Goal: Task Accomplishment & Management: Complete application form

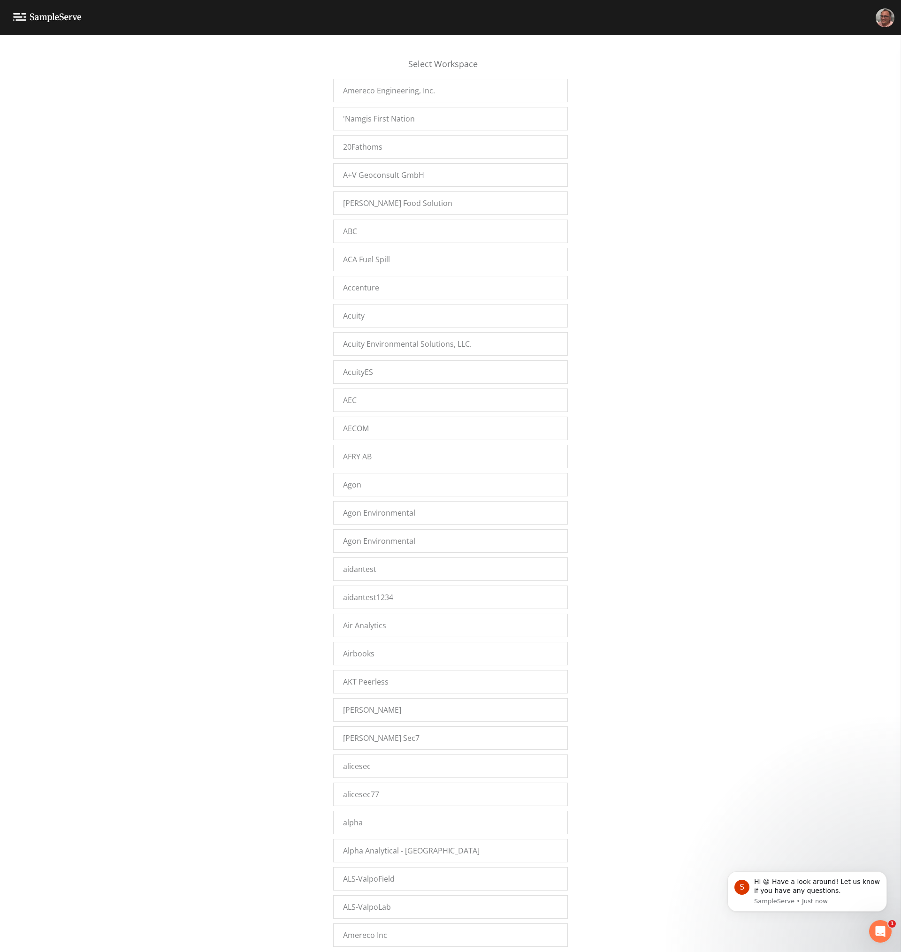
click at [269, 298] on div "Select Workspace Amereco Engineering, Inc. 'Namgis First Nation 20Fathoms A+V G…" at bounding box center [450, 496] width 901 height 905
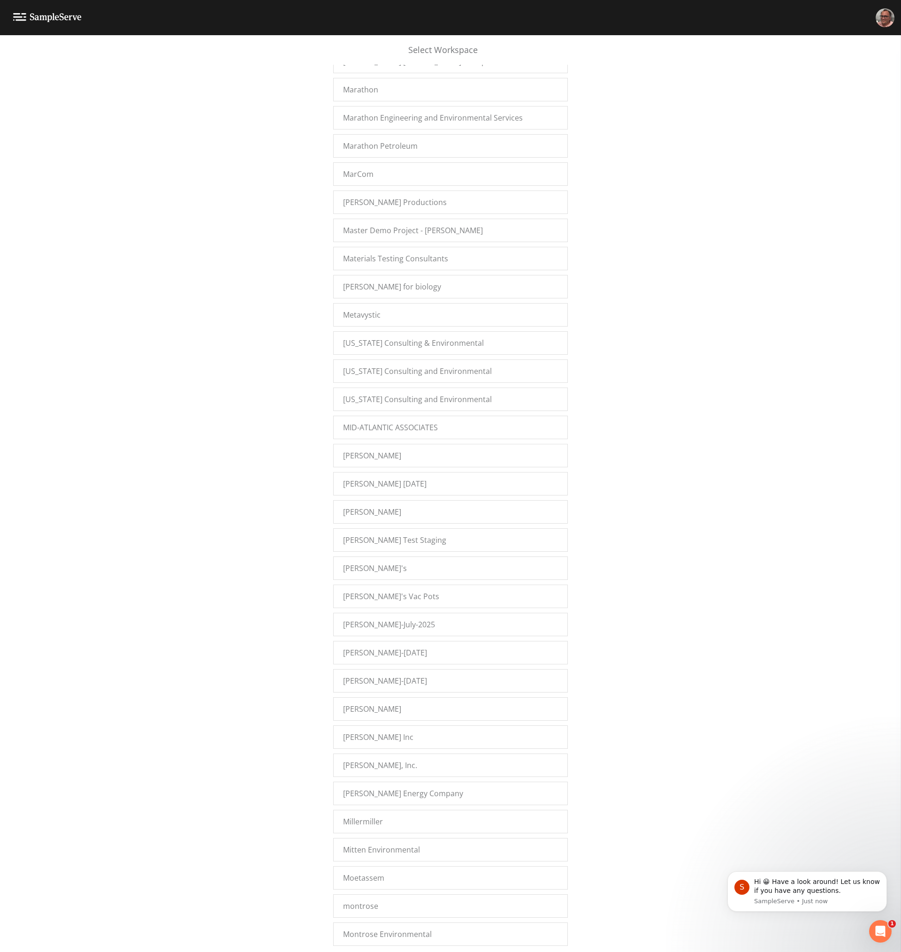
scroll to position [8578, 0]
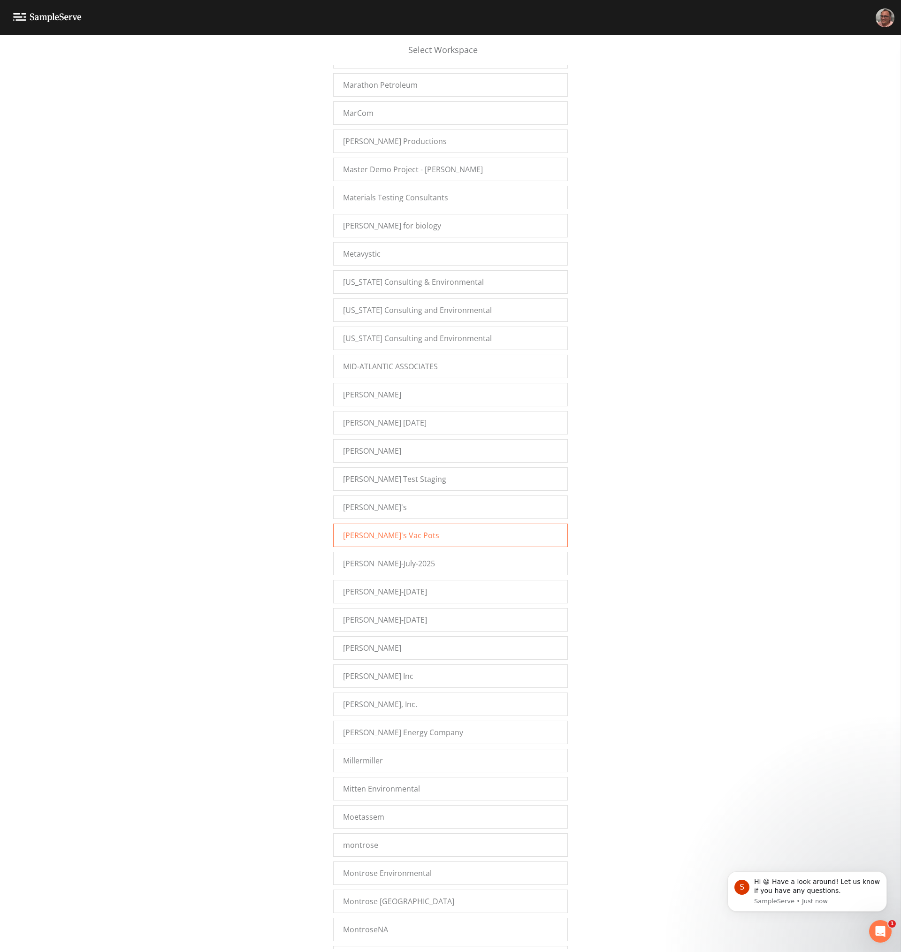
click at [406, 529] on div "Mike's Vac Pots" at bounding box center [450, 535] width 235 height 23
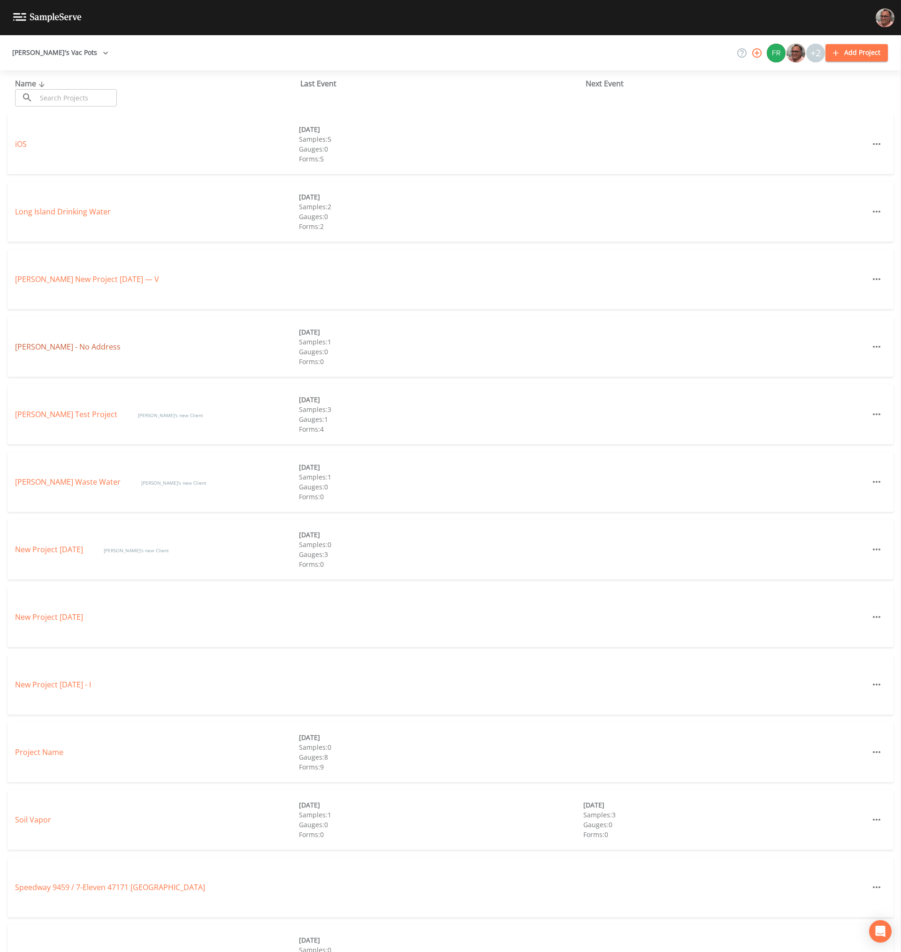
click at [63, 346] on link "[PERSON_NAME] - No Address" at bounding box center [68, 347] width 106 height 10
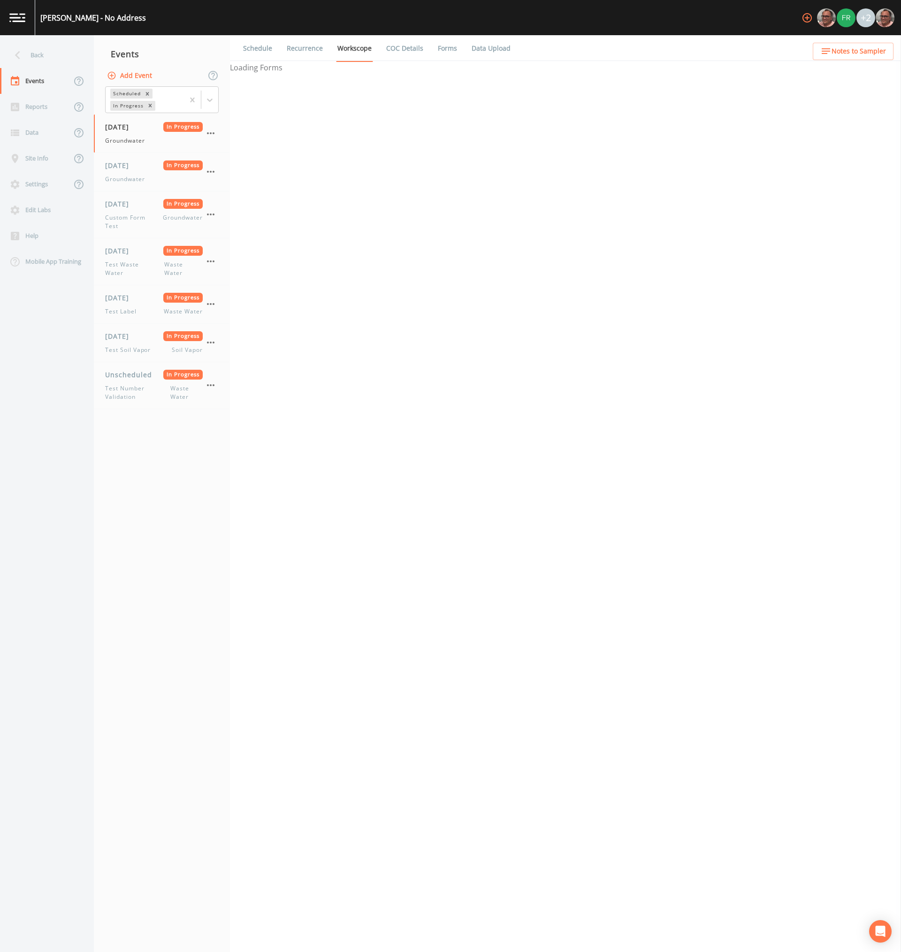
click at [167, 566] on nav "Events Add Event Scheduled In Progress 12/01/2023 In Progress Groundwater 12/01…" at bounding box center [162, 493] width 136 height 917
select select "4f082be6-97a7-4f70-a81f-c26a4e896ad7"
select select "0b1af911-289b-4d7b-9fdf-156f6d27a2cf"
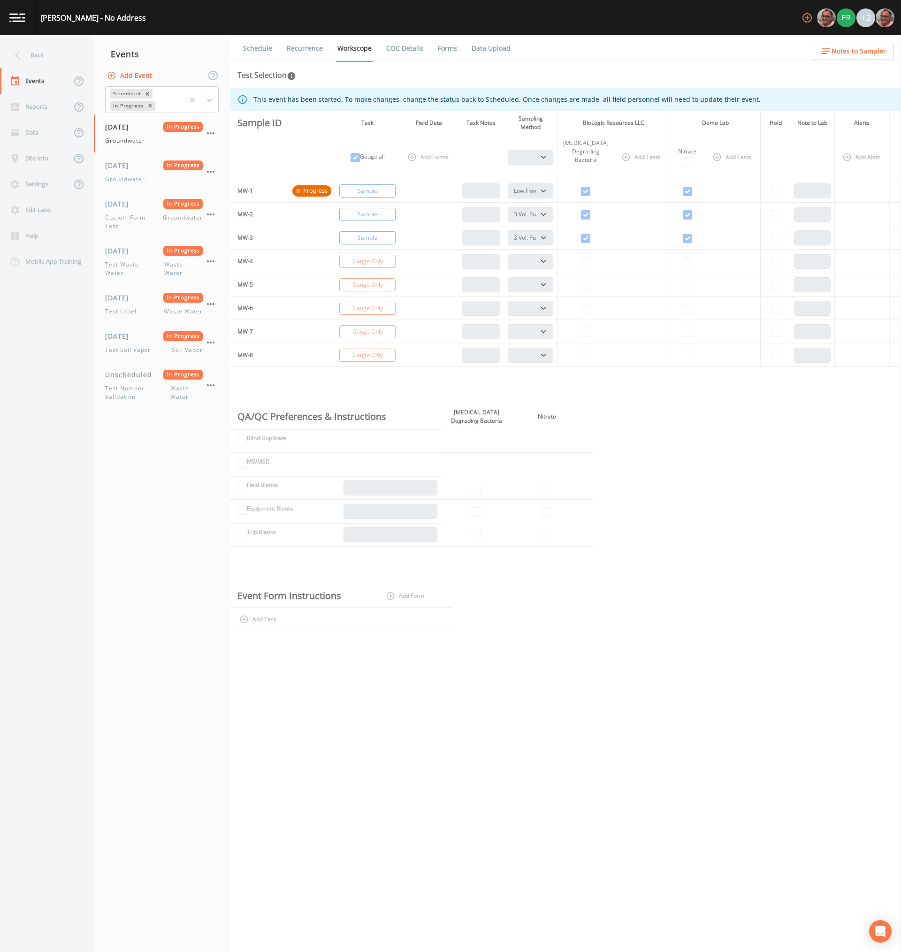
click at [122, 74] on button "Add Event" at bounding box center [130, 75] width 51 height 17
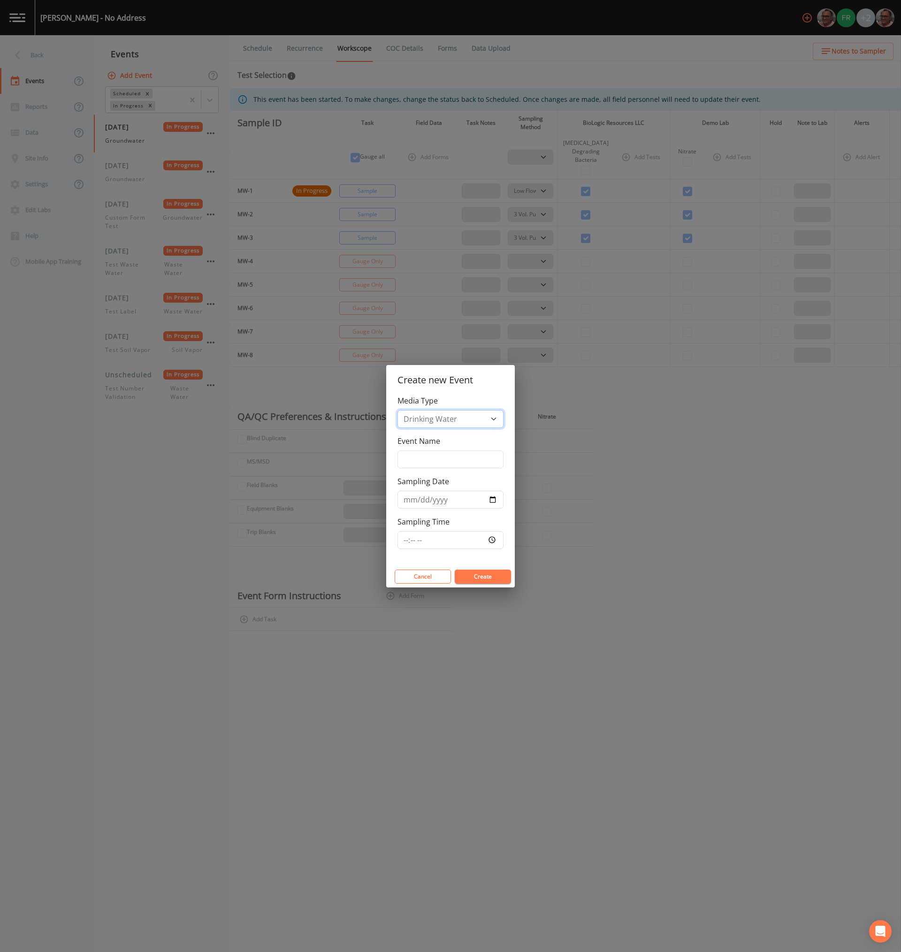
select select "ground_water"
click at [398, 428] on select "Drinking Water Groundwater Soil Vapor Waste Water" at bounding box center [451, 419] width 106 height 18
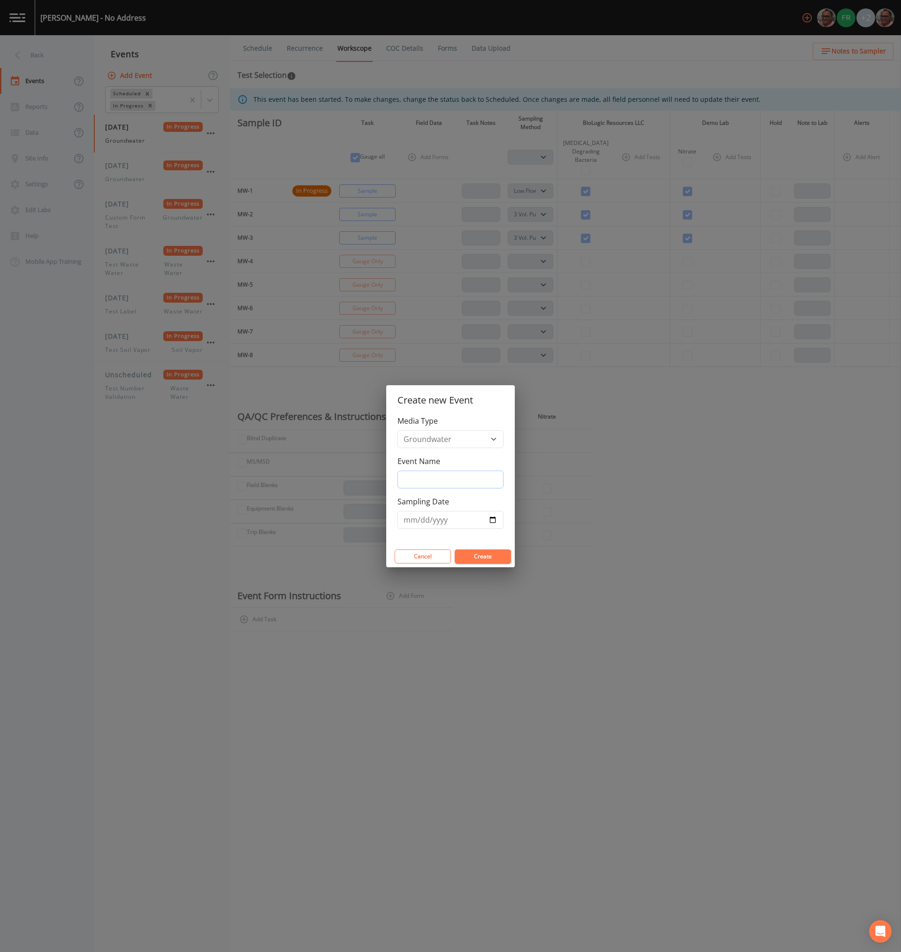
click at [434, 475] on input "Event Name" at bounding box center [451, 480] width 106 height 18
click at [630, 497] on div "Create new Event Media Type Drinking Water Groundwater Soil Vapor Waste Water E…" at bounding box center [450, 476] width 901 height 952
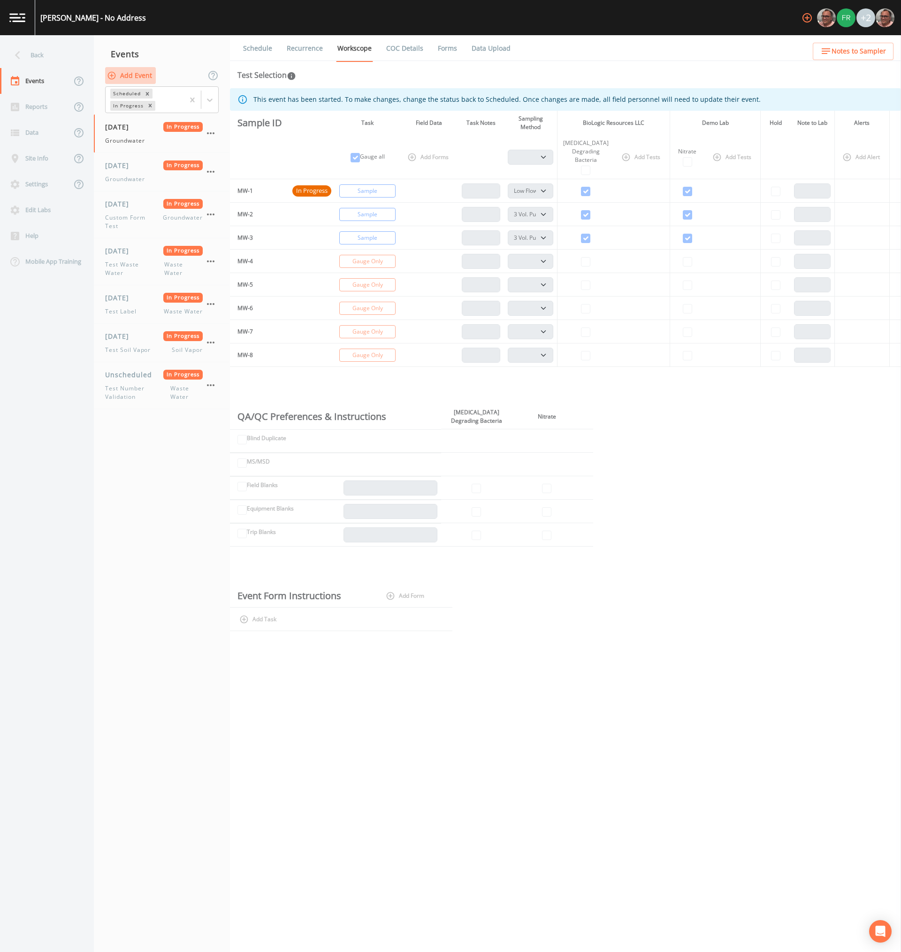
click at [138, 74] on button "Add Event" at bounding box center [130, 75] width 51 height 17
select select "ground_water"
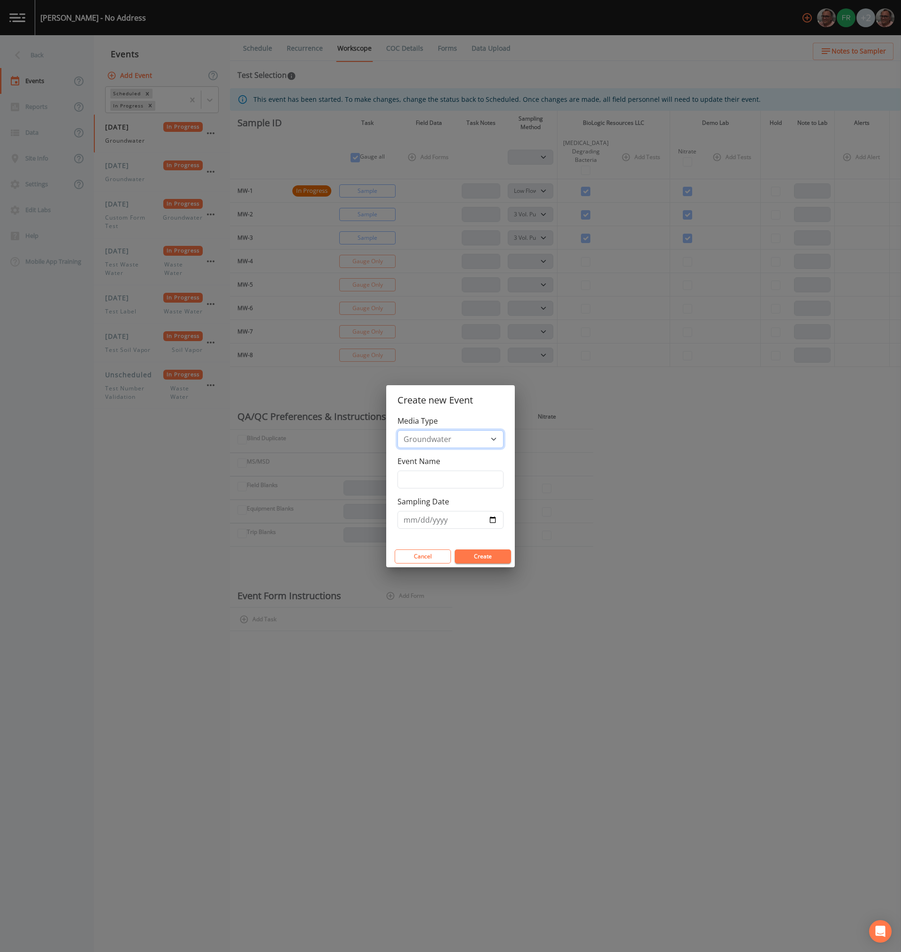
click at [398, 430] on select "Drinking Water Groundwater Soil Vapor Waste Water" at bounding box center [451, 439] width 106 height 18
click at [436, 481] on input "Event Name" at bounding box center [451, 480] width 106 height 18
type input "Test Event"
click at [491, 519] on input "Sampling Date" at bounding box center [451, 520] width 106 height 18
type input "2025-08-19"
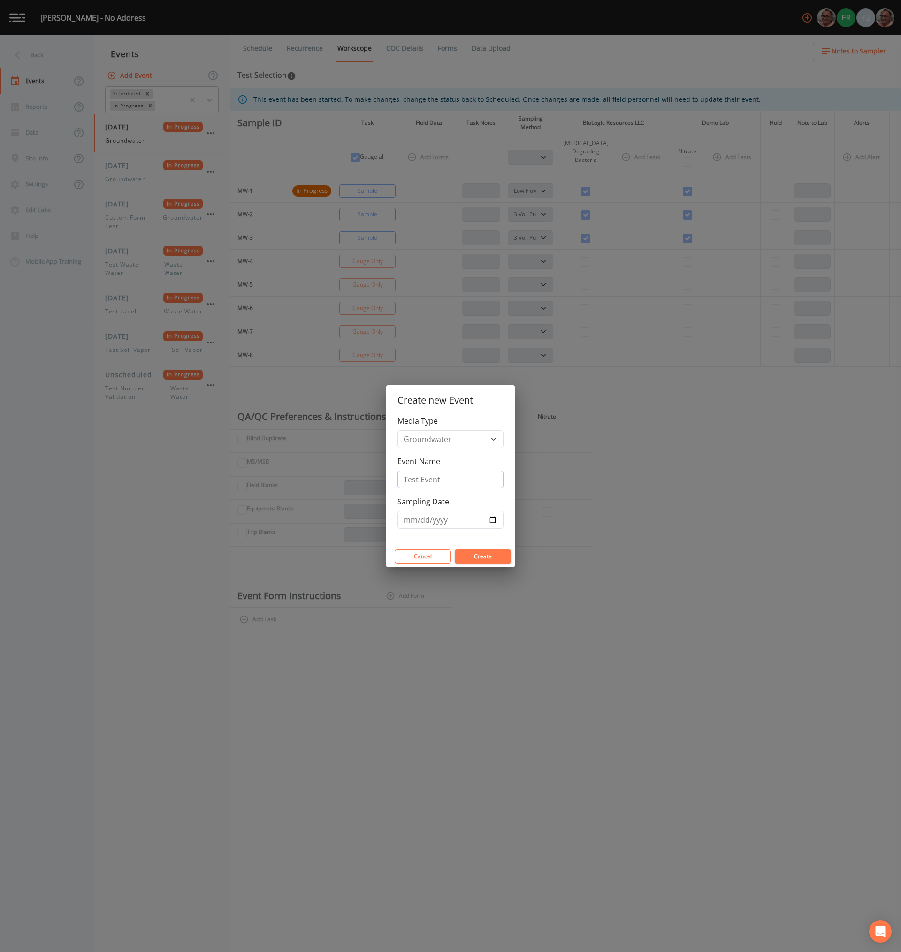
click at [467, 475] on input "Test Event" at bounding box center [451, 480] width 106 height 18
type input "Test Event (Dates)"
click at [483, 550] on button "Create" at bounding box center [483, 557] width 56 height 14
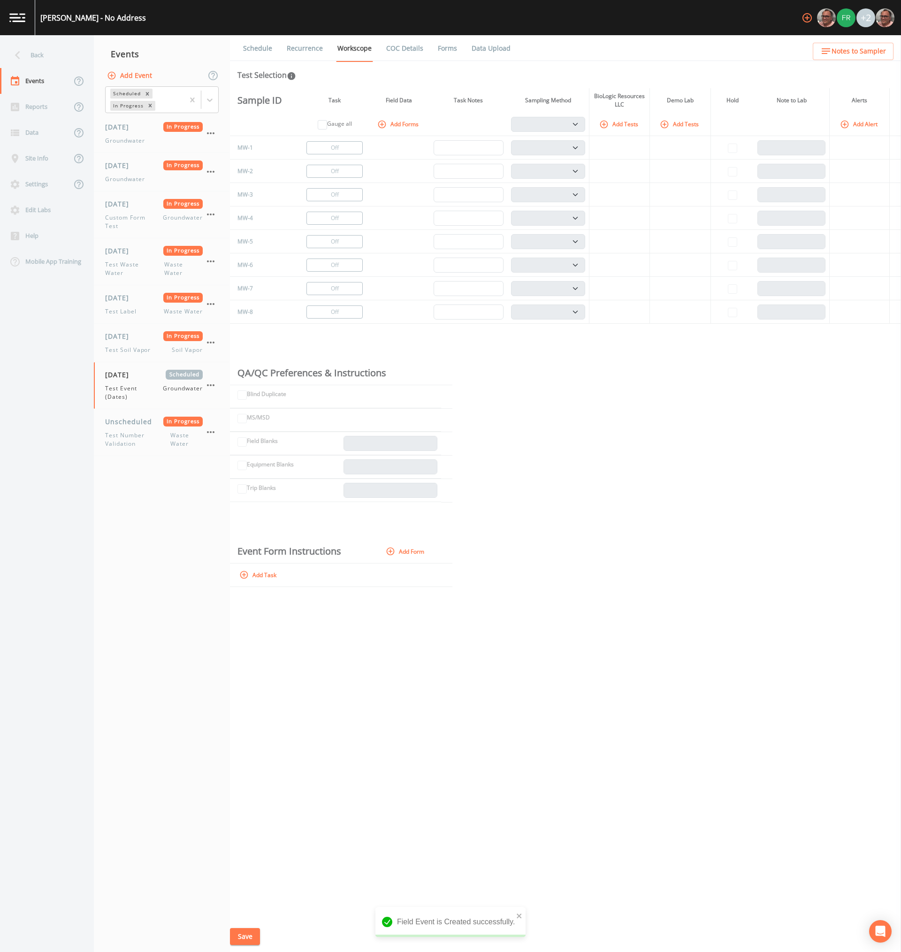
click at [400, 122] on button "Add Forms" at bounding box center [398, 123] width 47 height 15
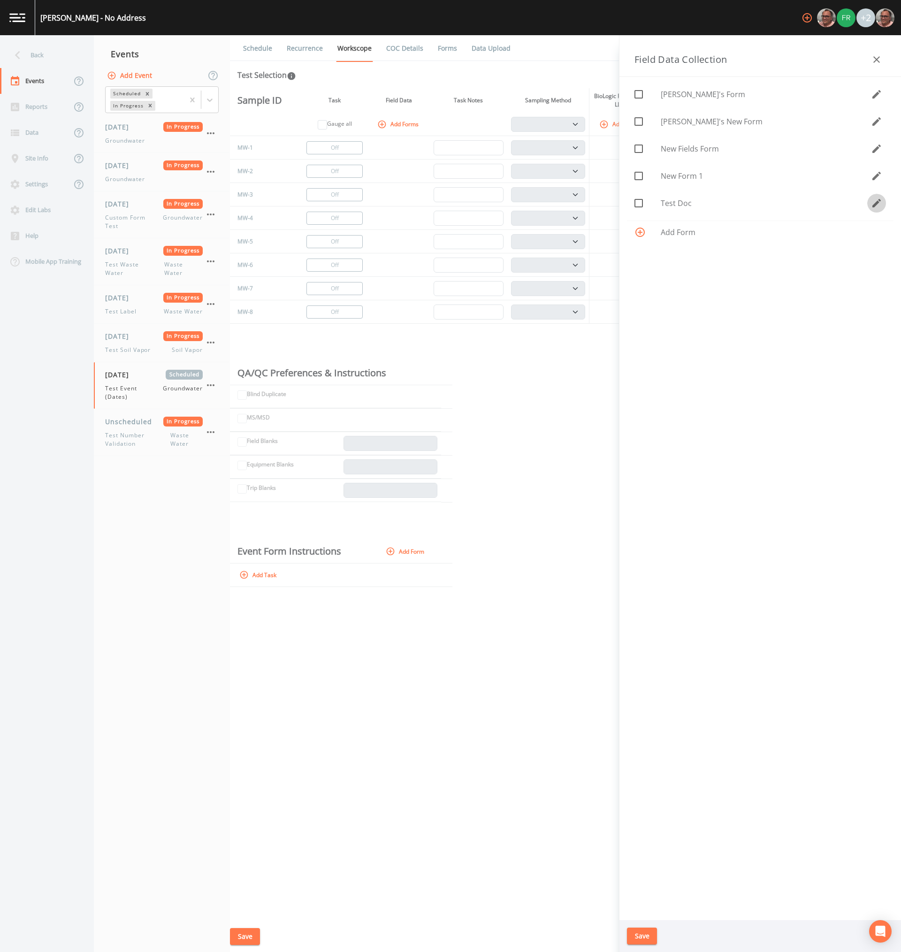
click at [878, 203] on icon "button" at bounding box center [877, 203] width 8 height 8
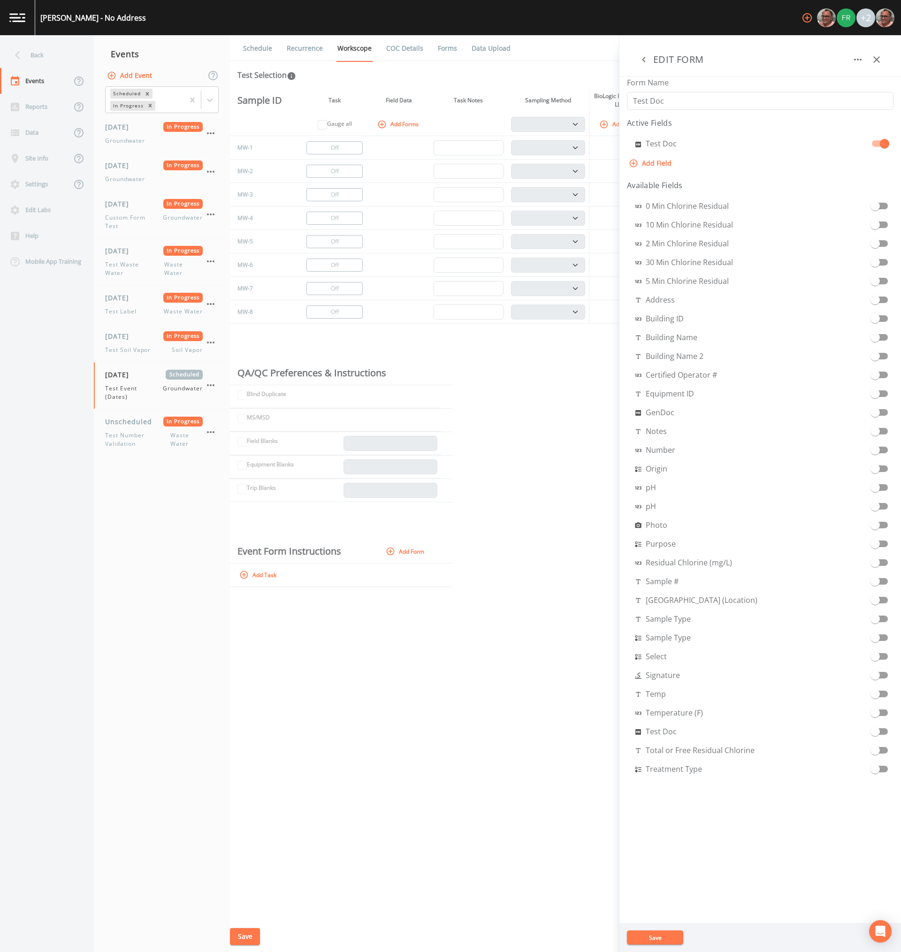
click at [659, 162] on button "Add Field" at bounding box center [651, 163] width 48 height 17
select select "STRING"
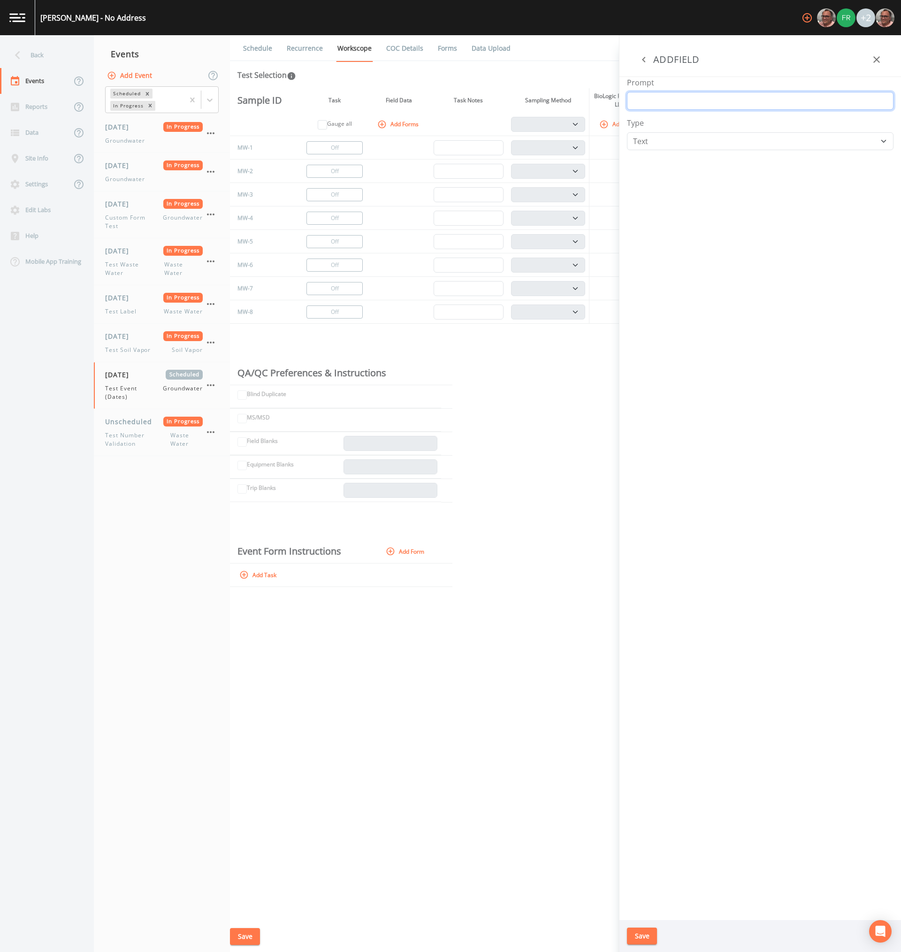
click at [675, 105] on input "Prompt" at bounding box center [760, 101] width 267 height 18
type input "Duration"
select select "DURATION"
click at [627, 132] on select "Generate Document Number Photo Select One Signature Text Timer" at bounding box center [760, 141] width 267 height 18
click at [677, 167] on label "Allow Editing" at bounding box center [676, 165] width 45 height 11
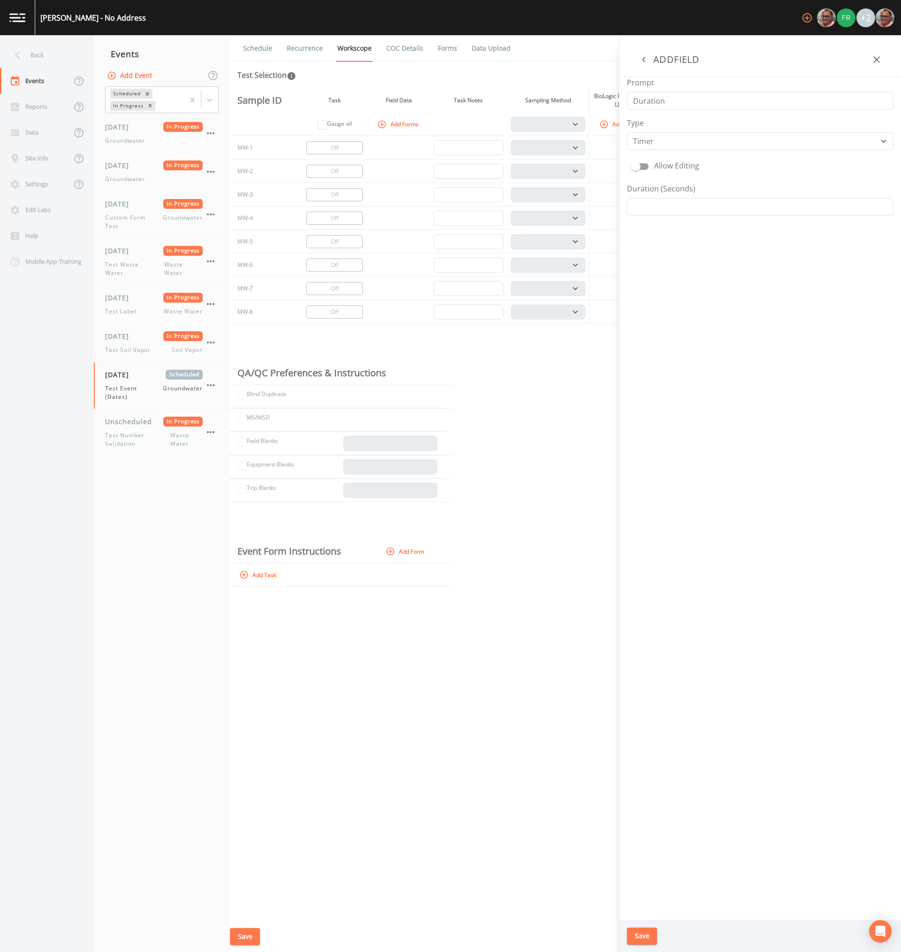
click at [663, 167] on input "Allow Editing" at bounding box center [636, 162] width 54 height 9
checkbox input "true"
drag, startPoint x: 661, startPoint y: 209, endPoint x: 680, endPoint y: 212, distance: 18.9
click at [663, 209] on input "Duration (Seconds)" at bounding box center [760, 207] width 267 height 18
click at [779, 297] on div "Prompt Duration Type Generate Document Number Photo Select One Signature Text T…" at bounding box center [761, 498] width 282 height 843
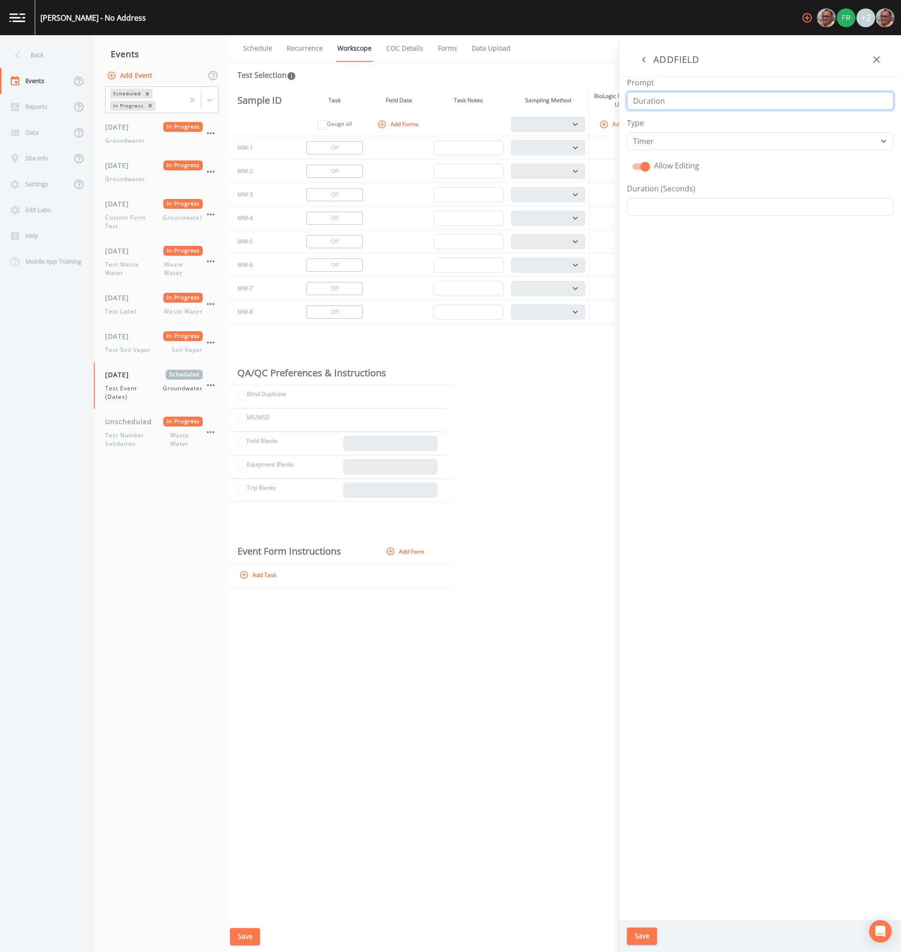
click at [727, 101] on input "Duration" at bounding box center [760, 101] width 267 height 18
type input "Duration (1)"
click at [642, 935] on button "Save" at bounding box center [642, 936] width 30 height 17
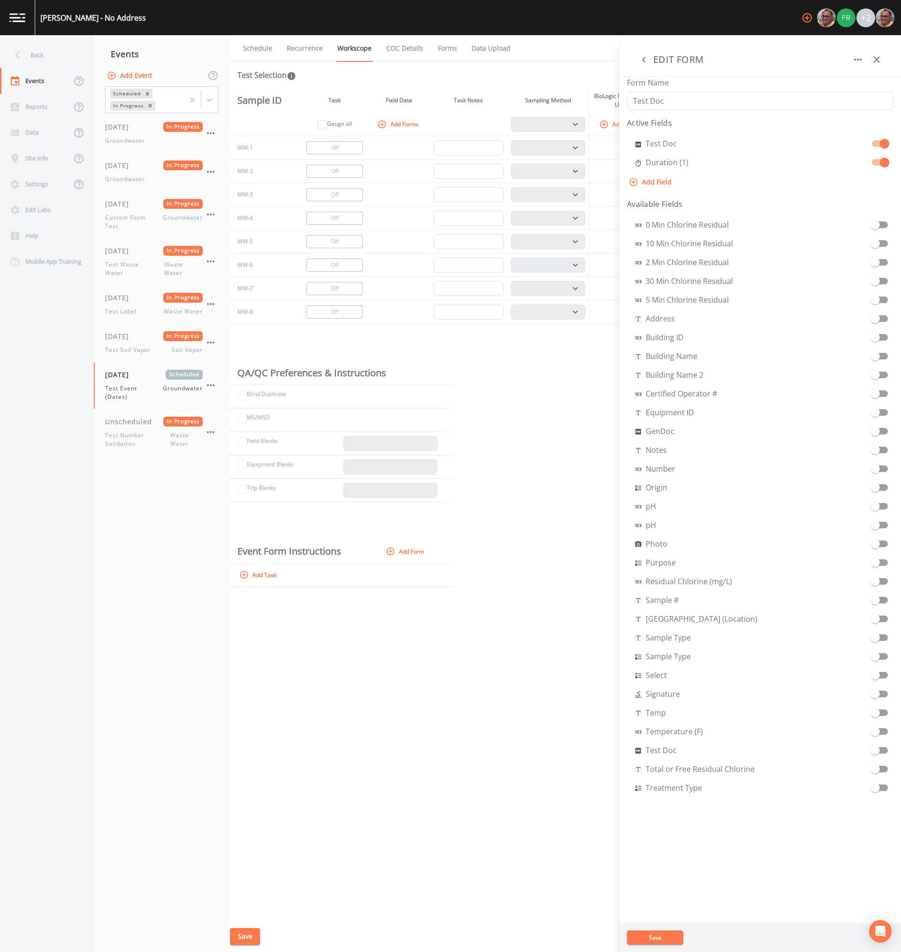
click at [654, 181] on button "Add Field" at bounding box center [651, 182] width 48 height 17
select select "STRING"
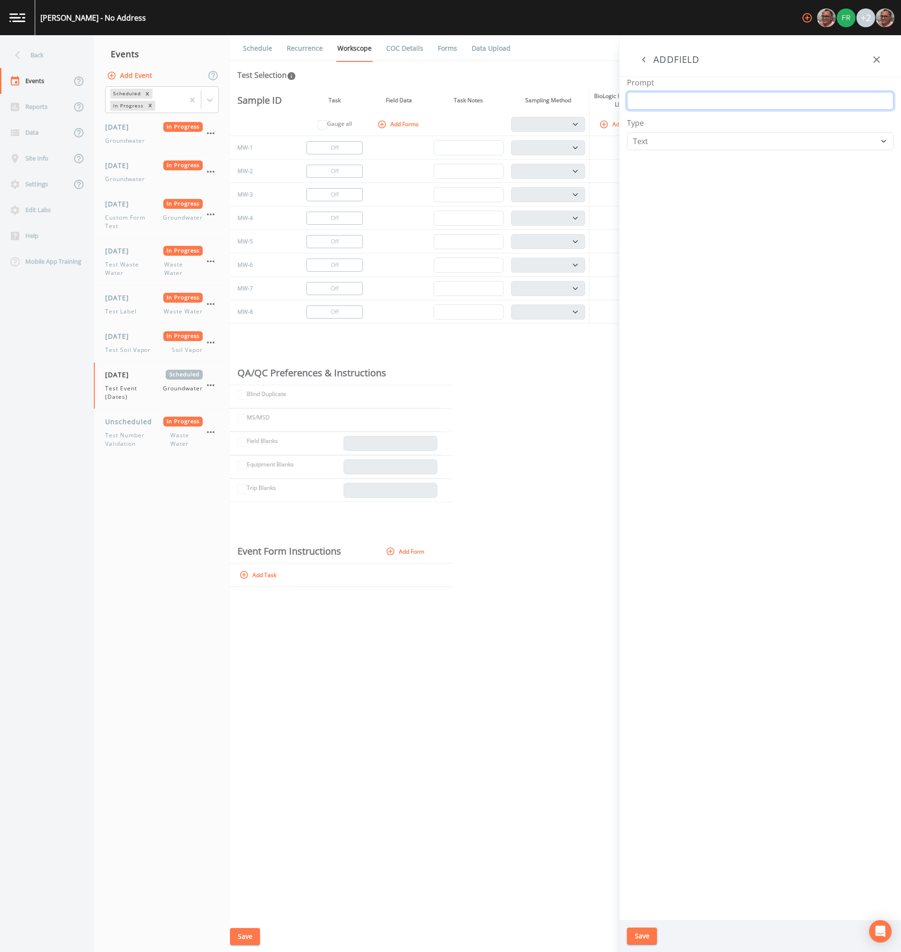
click at [673, 98] on input "Prompt" at bounding box center [760, 101] width 267 height 18
type input "Duration (2)"
select select "DURATION"
click at [627, 132] on select "Generate Document Number Photo Select One Signature Text Timer" at bounding box center [760, 141] width 267 height 18
drag, startPoint x: 677, startPoint y: 282, endPoint x: 692, endPoint y: 455, distance: 173.4
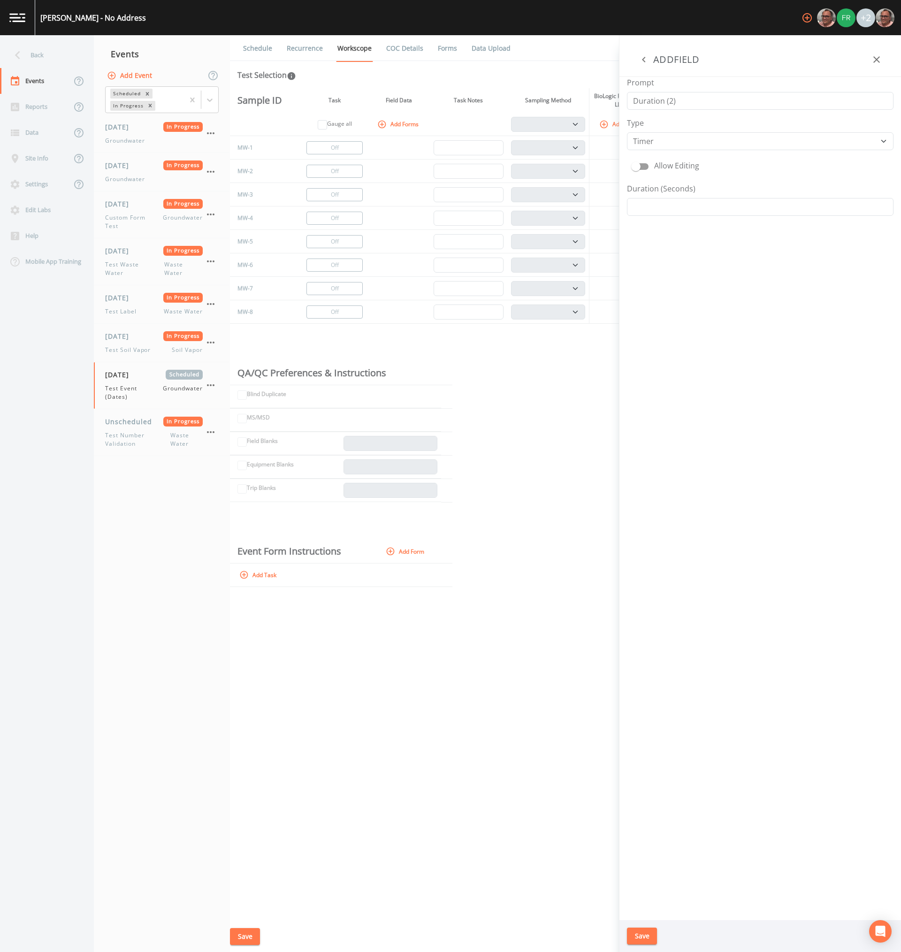
click at [677, 283] on div "Prompt Duration (2) Type Generate Document Number Photo Select One Signature Te…" at bounding box center [761, 498] width 282 height 843
click at [648, 170] on span at bounding box center [640, 167] width 27 height 18
click at [645, 166] on input "Allow Editing" at bounding box center [636, 162] width 54 height 9
checkbox input "true"
click at [732, 550] on div "Prompt Duration (2) Type Generate Document Number Photo Select One Signature Te…" at bounding box center [761, 498] width 282 height 843
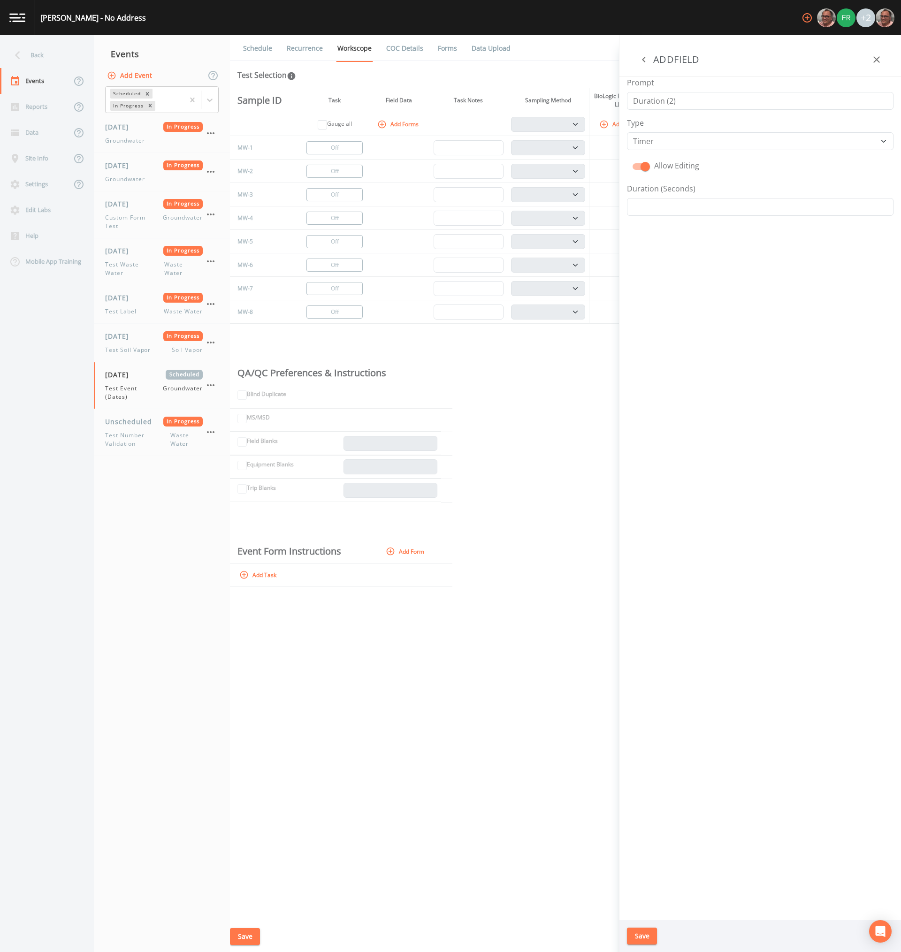
click at [644, 933] on button "Save" at bounding box center [642, 936] width 30 height 17
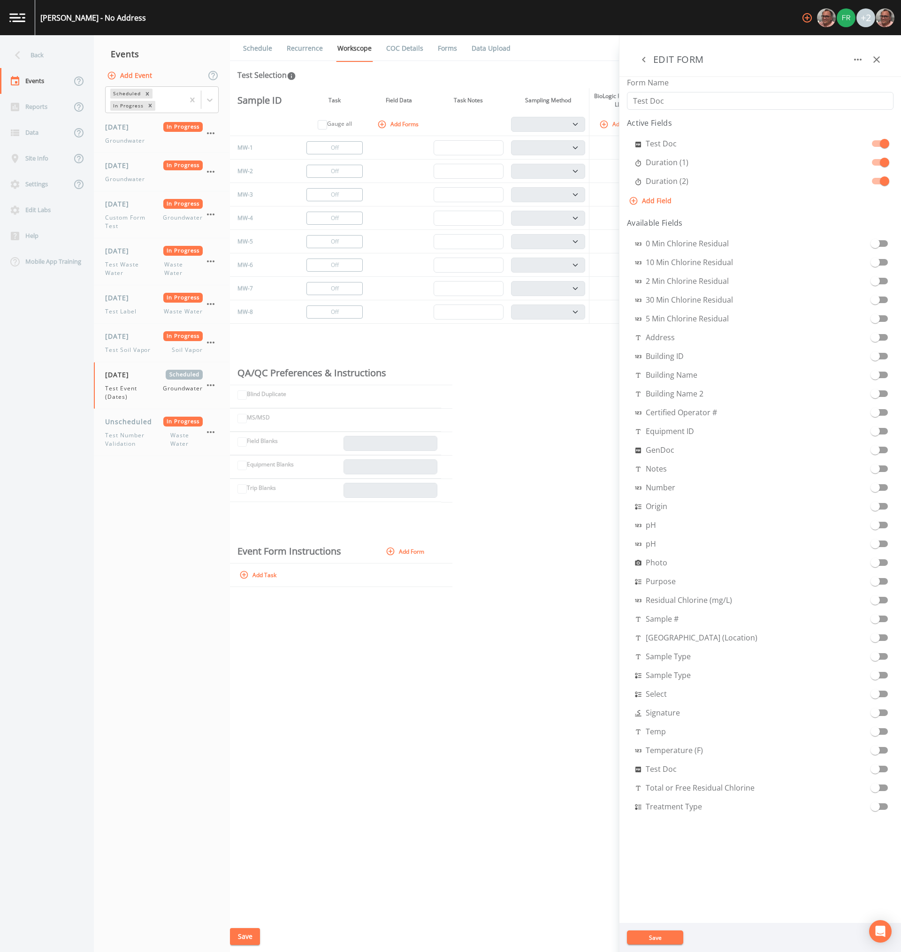
click at [660, 935] on button "Save" at bounding box center [655, 938] width 56 height 14
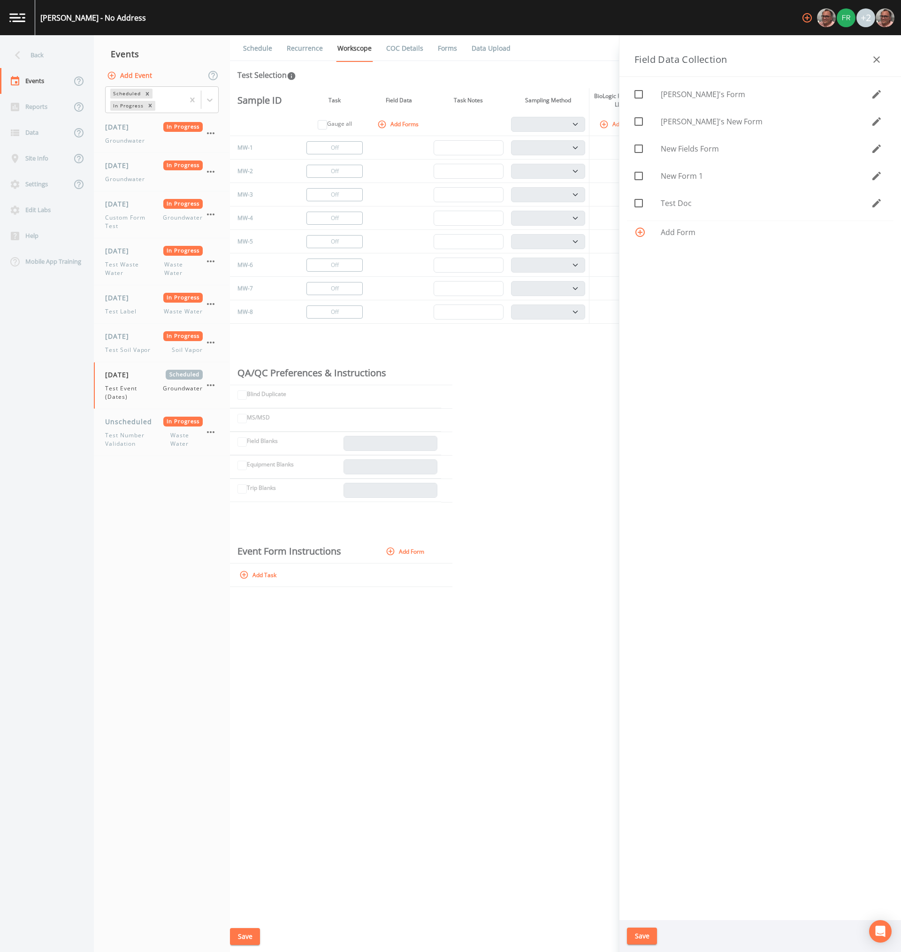
click at [706, 95] on span "[PERSON_NAME]'s Form" at bounding box center [766, 94] width 210 height 11
checkbox input "true"
click at [879, 202] on icon "button" at bounding box center [876, 203] width 11 height 11
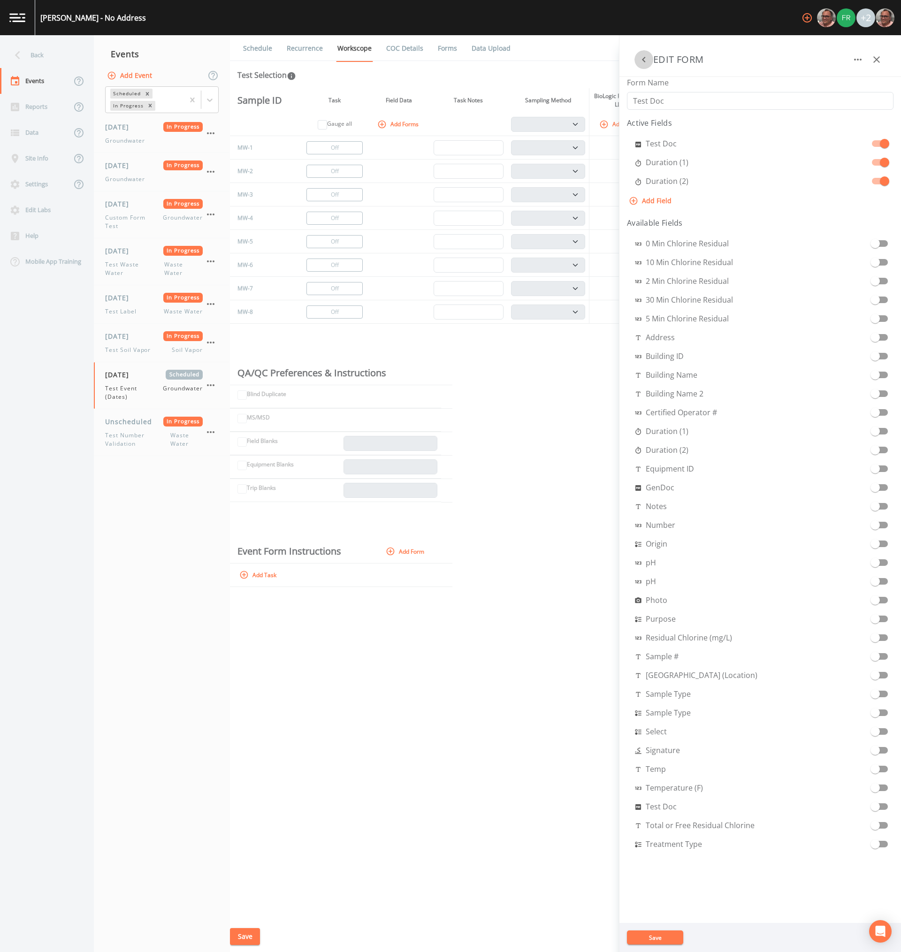
click at [640, 61] on icon "button" at bounding box center [643, 59] width 11 height 11
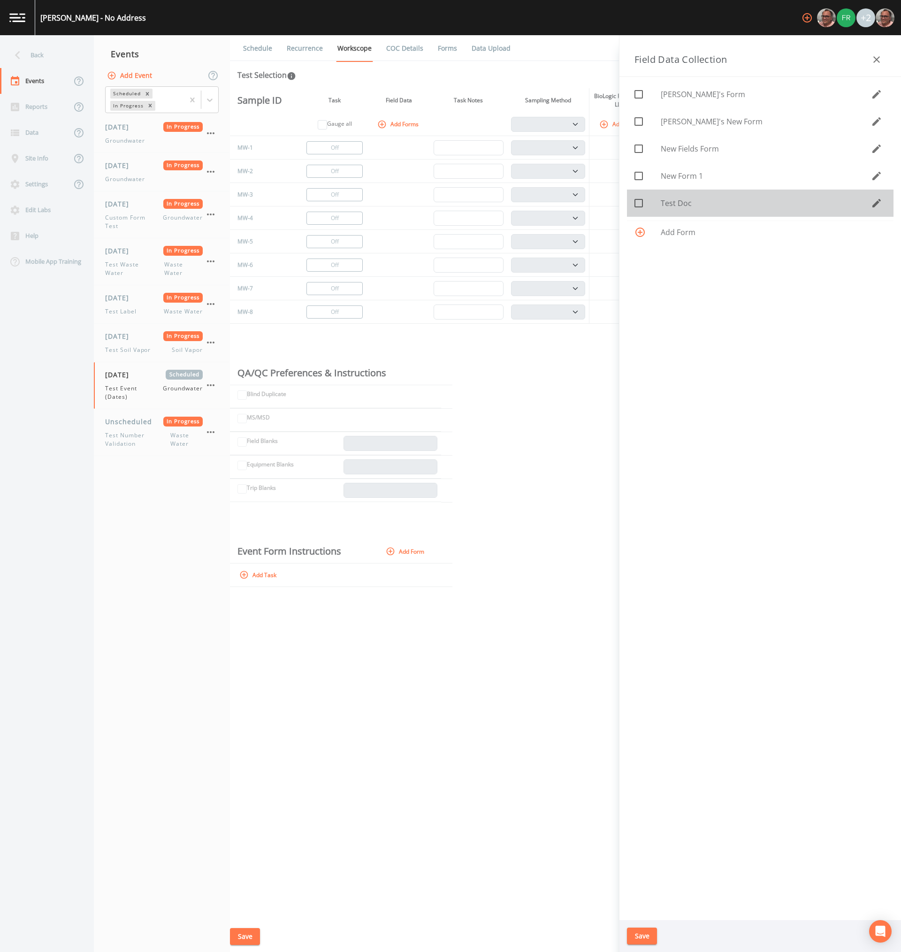
click at [638, 201] on input "checkbox" at bounding box center [633, 197] width 9 height 9
checkbox input "true"
click at [646, 940] on button "Save" at bounding box center [642, 936] width 30 height 17
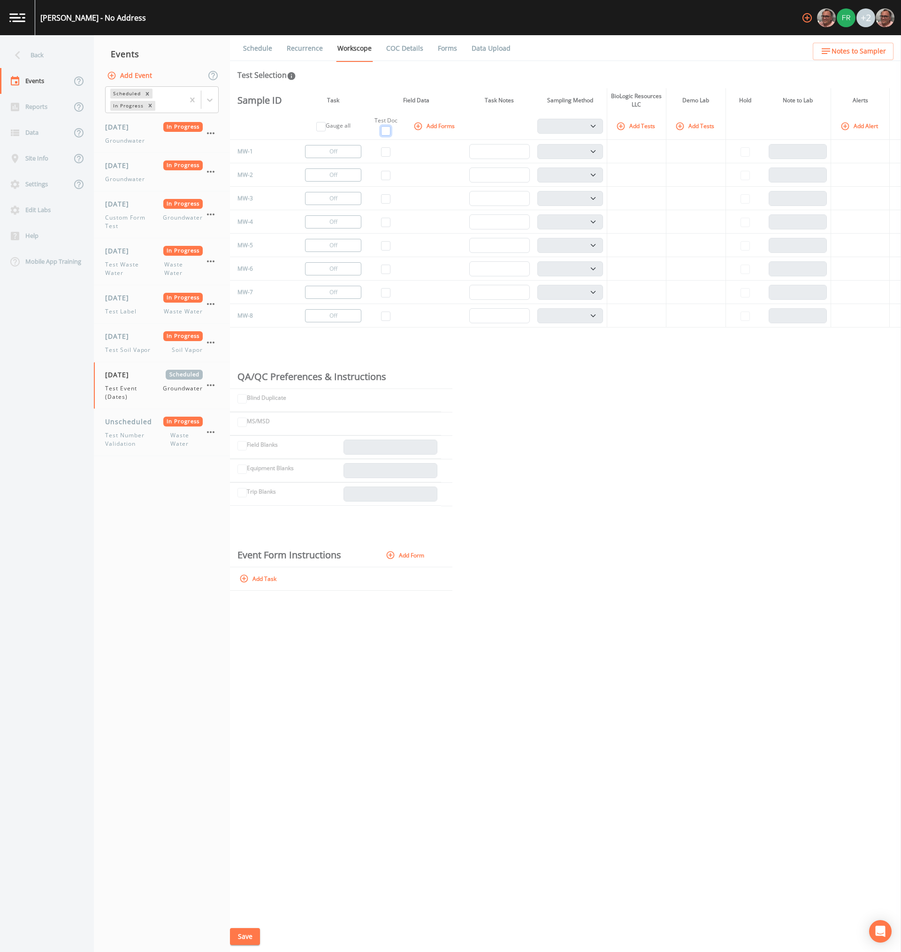
click at [381, 127] on input "checkbox" at bounding box center [385, 130] width 9 height 9
checkbox input "true"
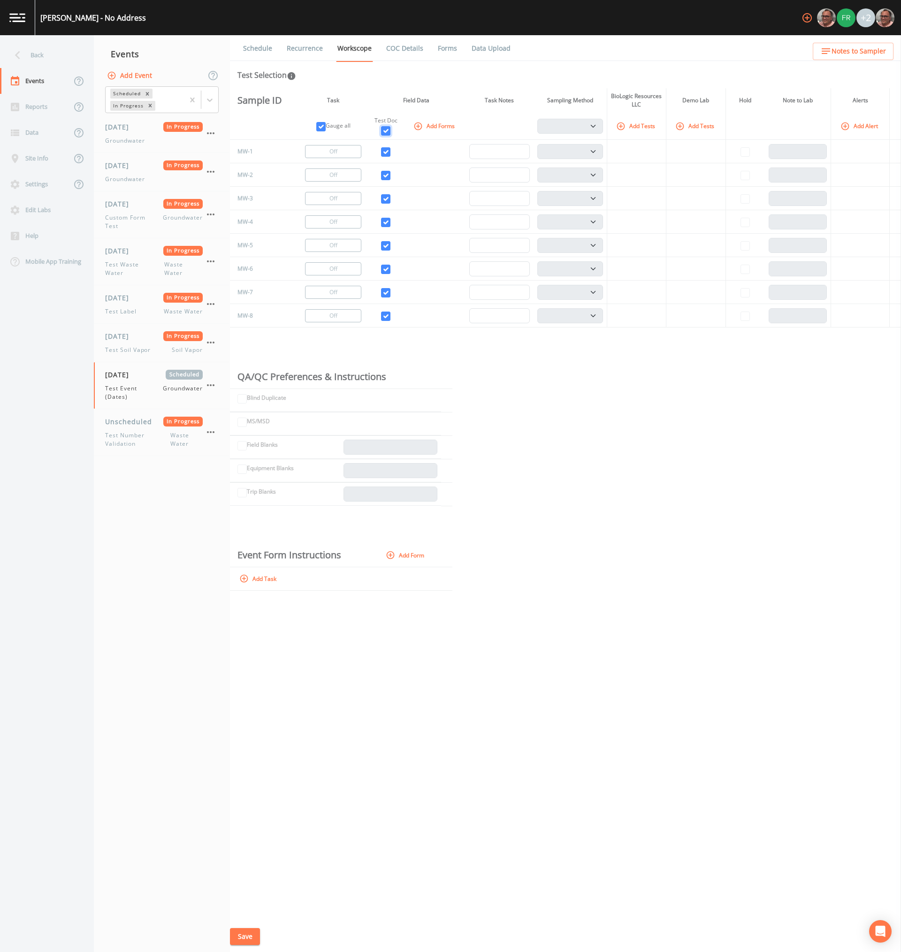
checkbox input "true"
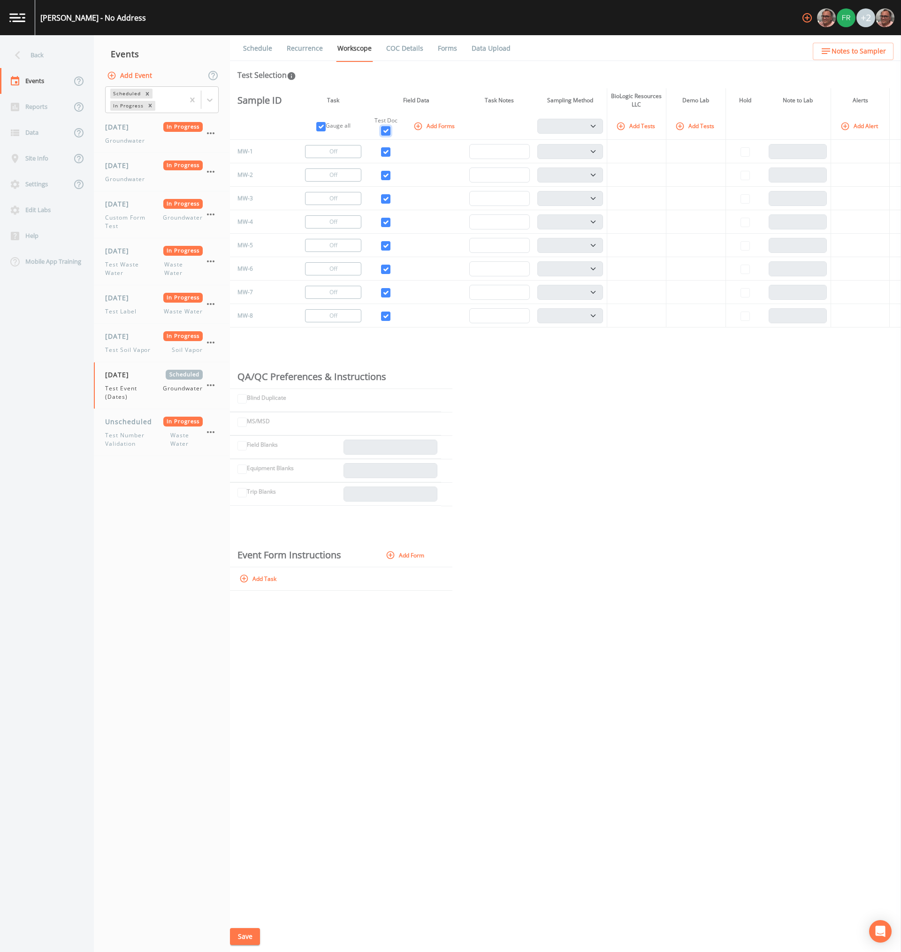
checkbox input "true"
click at [243, 941] on button "Save" at bounding box center [245, 936] width 30 height 17
click at [506, 449] on div "Sample ID Task Field Data Task Notes Sampling Method BioLogic Resources LLC Dem…" at bounding box center [565, 504] width 671 height 833
click at [659, 123] on button "Add Tests" at bounding box center [636, 125] width 45 height 15
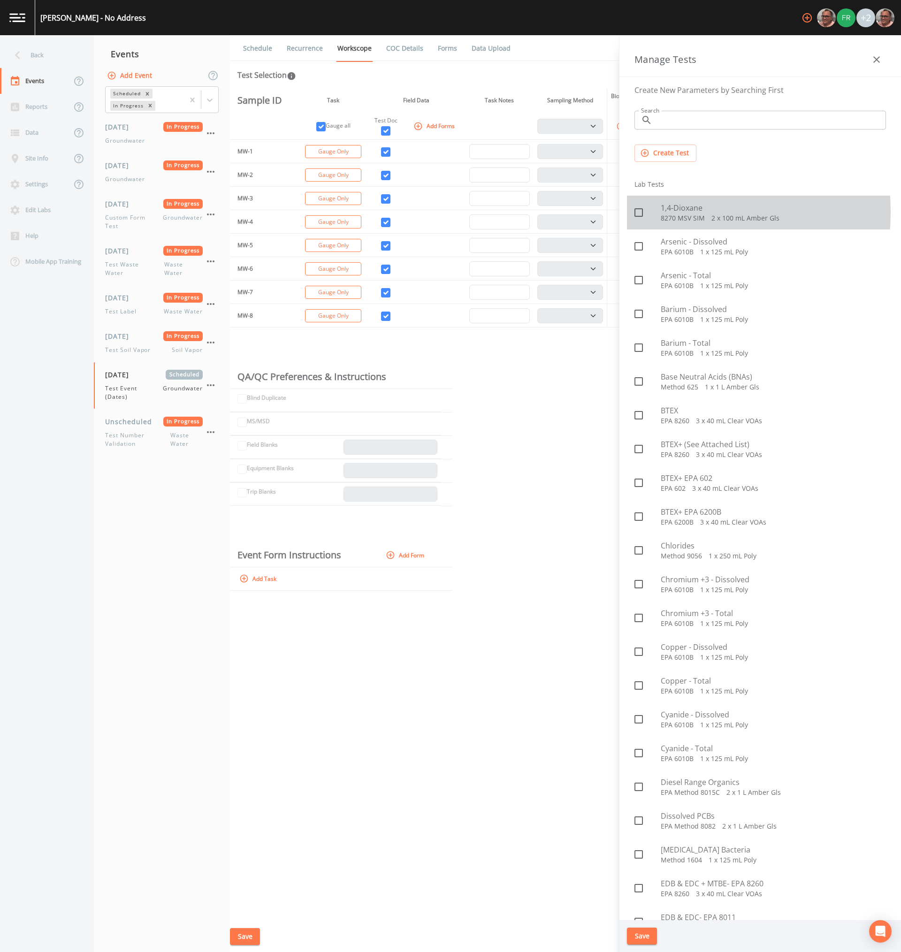
click at [661, 212] on span "1,4-Dioxane" at bounding box center [773, 207] width 225 height 11
checkbox input "true"
click at [647, 940] on button "Save" at bounding box center [642, 936] width 30 height 17
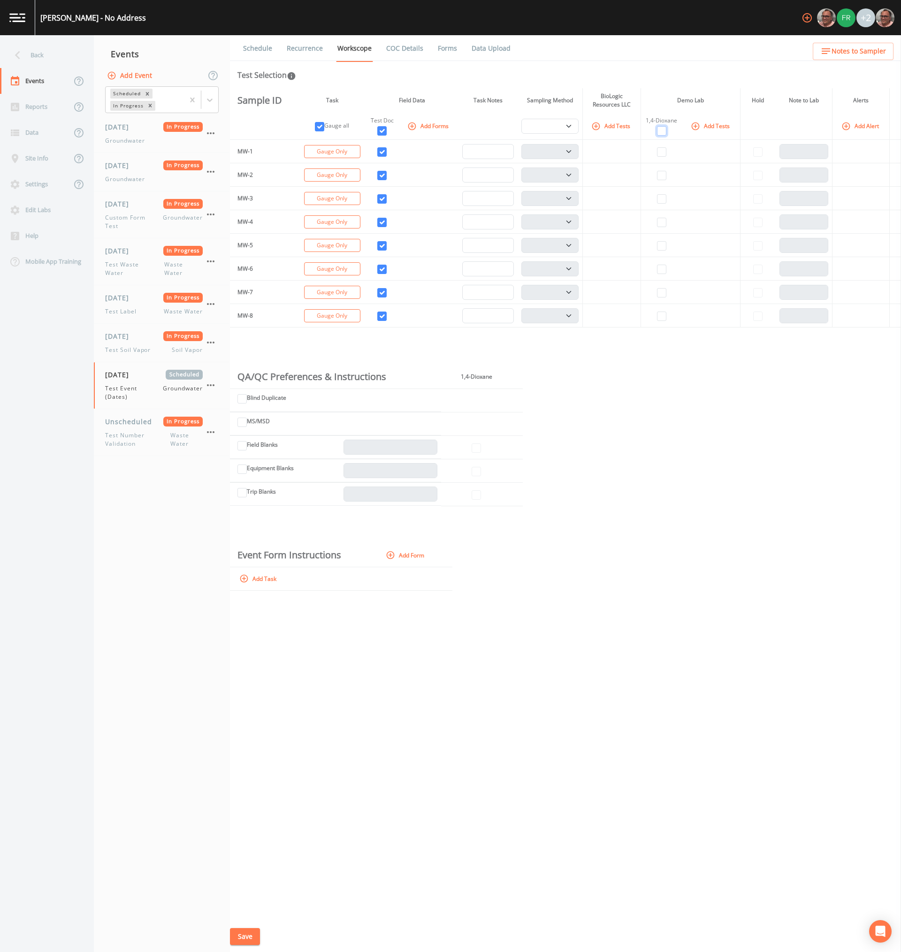
click at [659, 126] on input "checkbox" at bounding box center [661, 130] width 9 height 9
checkbox input "true"
select select "132d7689-3bb8-465b-98a9-744e7d509d8d"
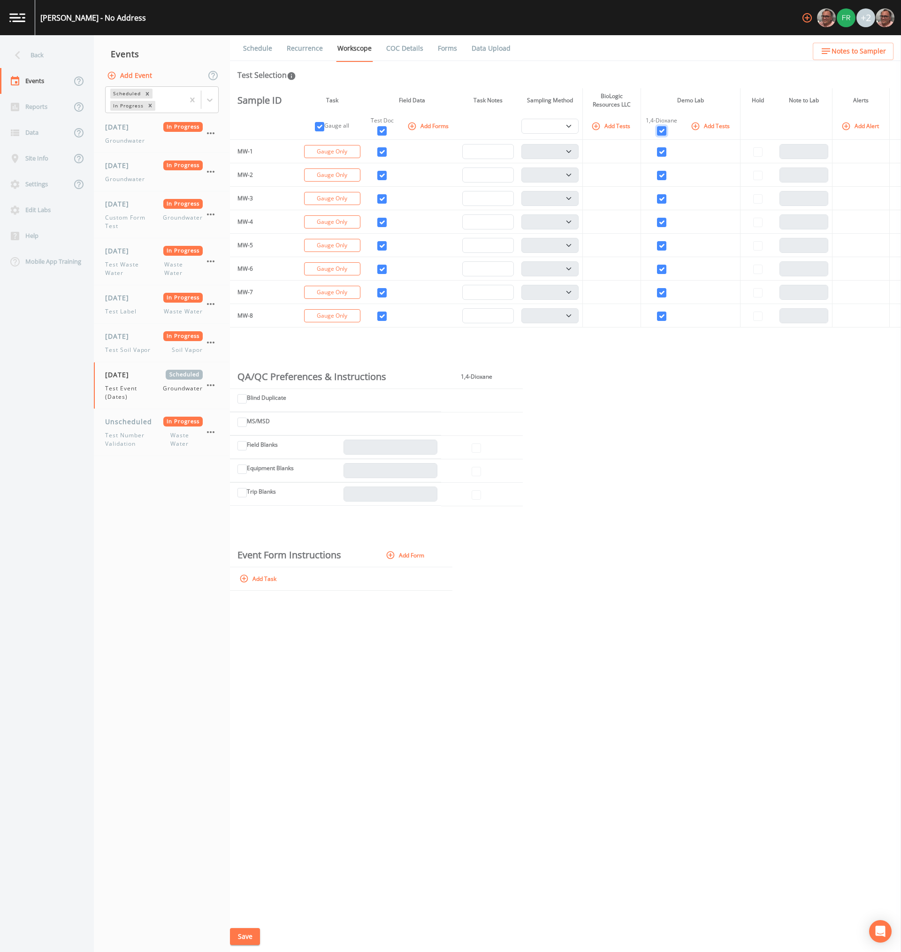
select select "132d7689-3bb8-465b-98a9-744e7d509d8d"
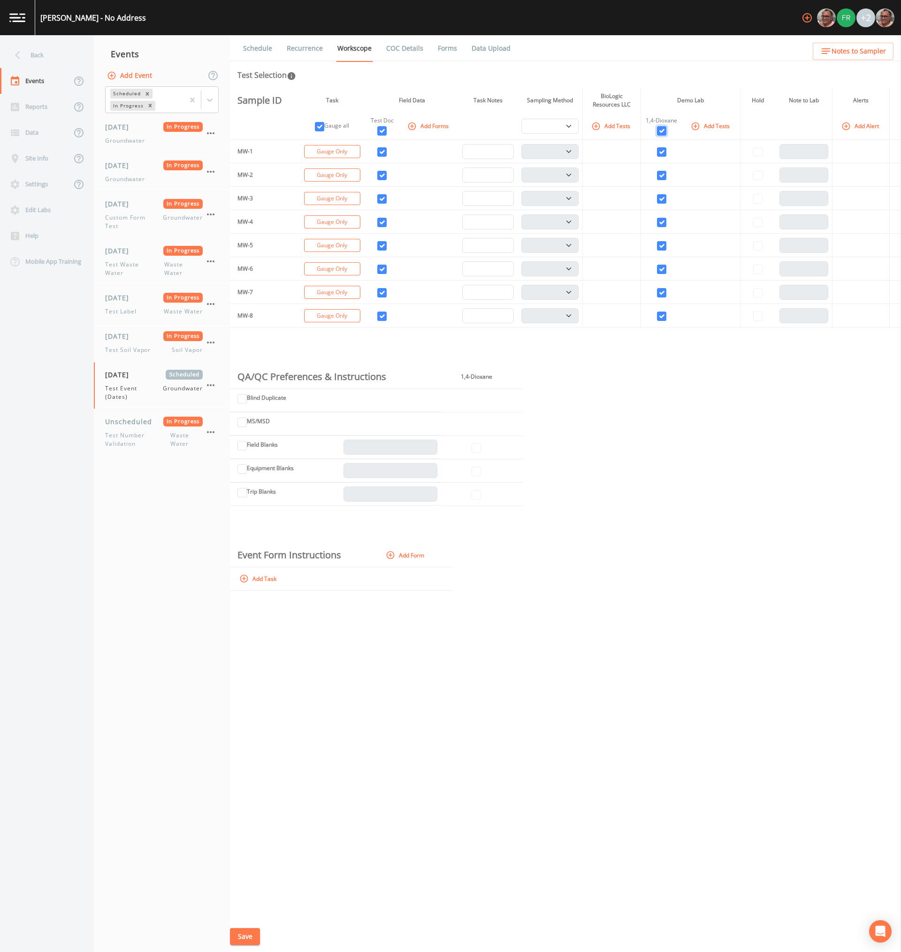
select select "132d7689-3bb8-465b-98a9-744e7d509d8d"
checkbox input "true"
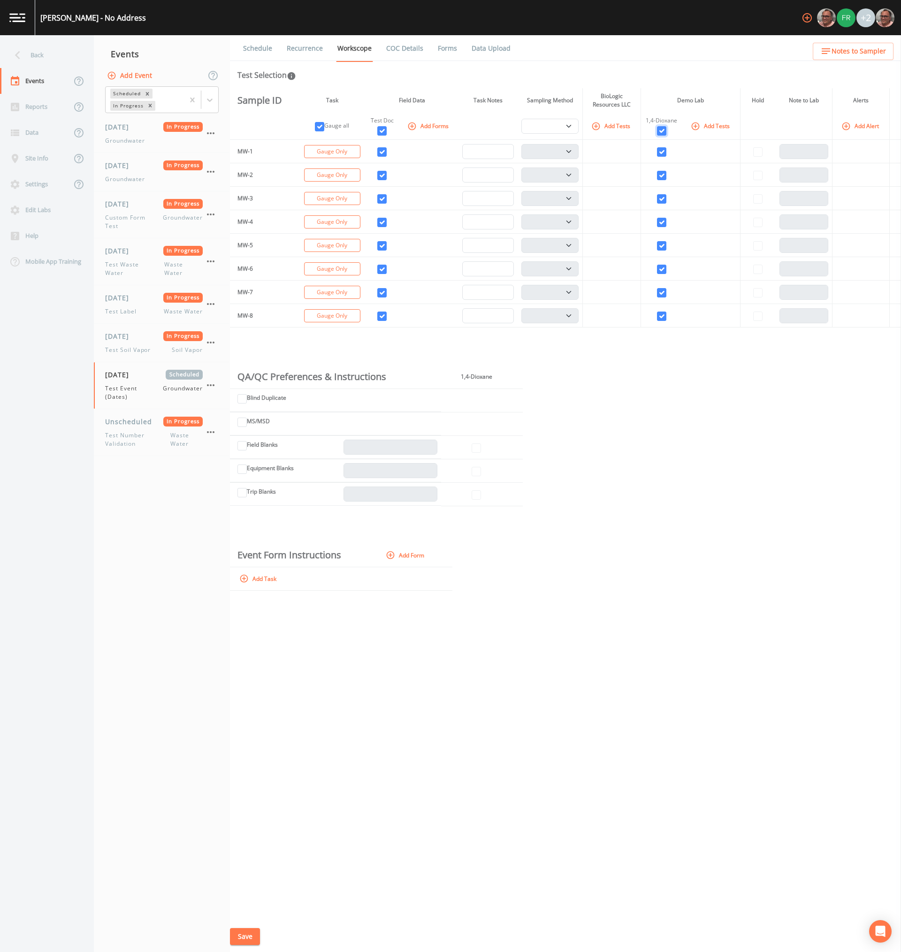
checkbox input "true"
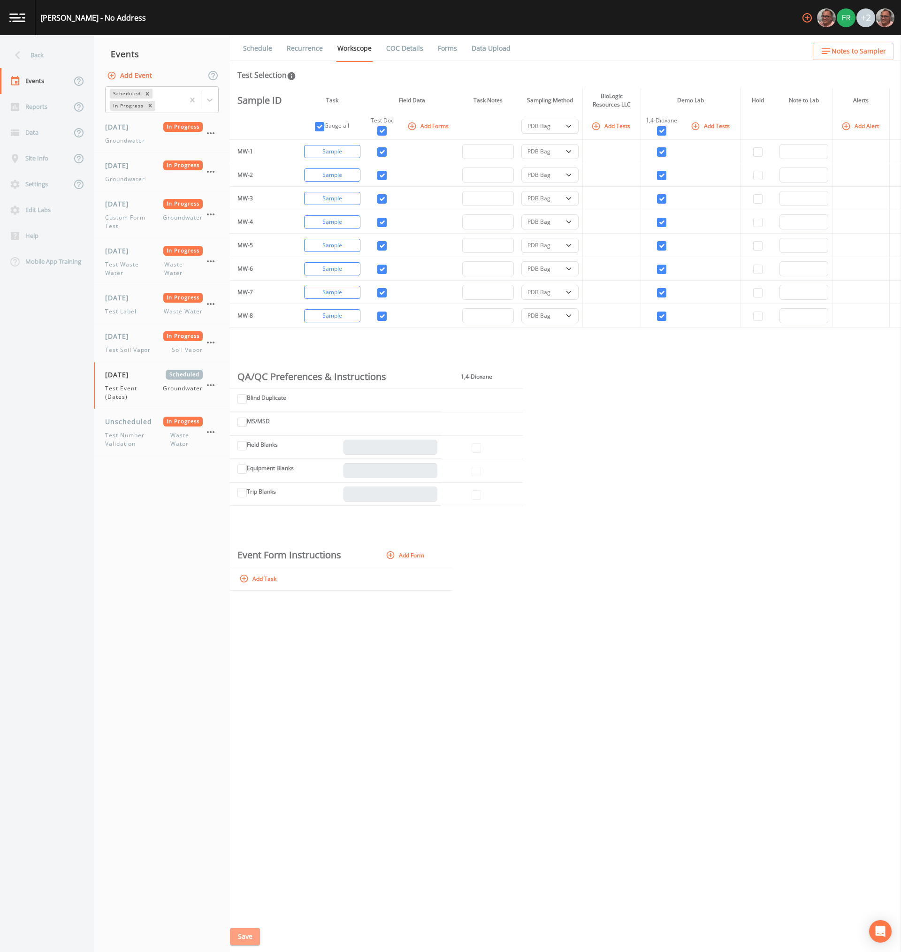
click at [257, 935] on button "Save" at bounding box center [245, 936] width 30 height 17
click at [531, 124] on select "PDB Bag Grab Low Flow 3 Vol. Purge" at bounding box center [549, 126] width 57 height 15
click at [643, 673] on div "Sample ID Task Field Data Task Notes Sampling Method BioLogic Resources LLC Dem…" at bounding box center [565, 504] width 671 height 833
click at [788, 570] on form "Event Form Instructions Add Form Add Task" at bounding box center [565, 567] width 671 height 47
click at [650, 539] on div "Sample ID Task Field Data Task Notes Sampling Method BioLogic Resources LLC Dem…" at bounding box center [565, 504] width 671 height 833
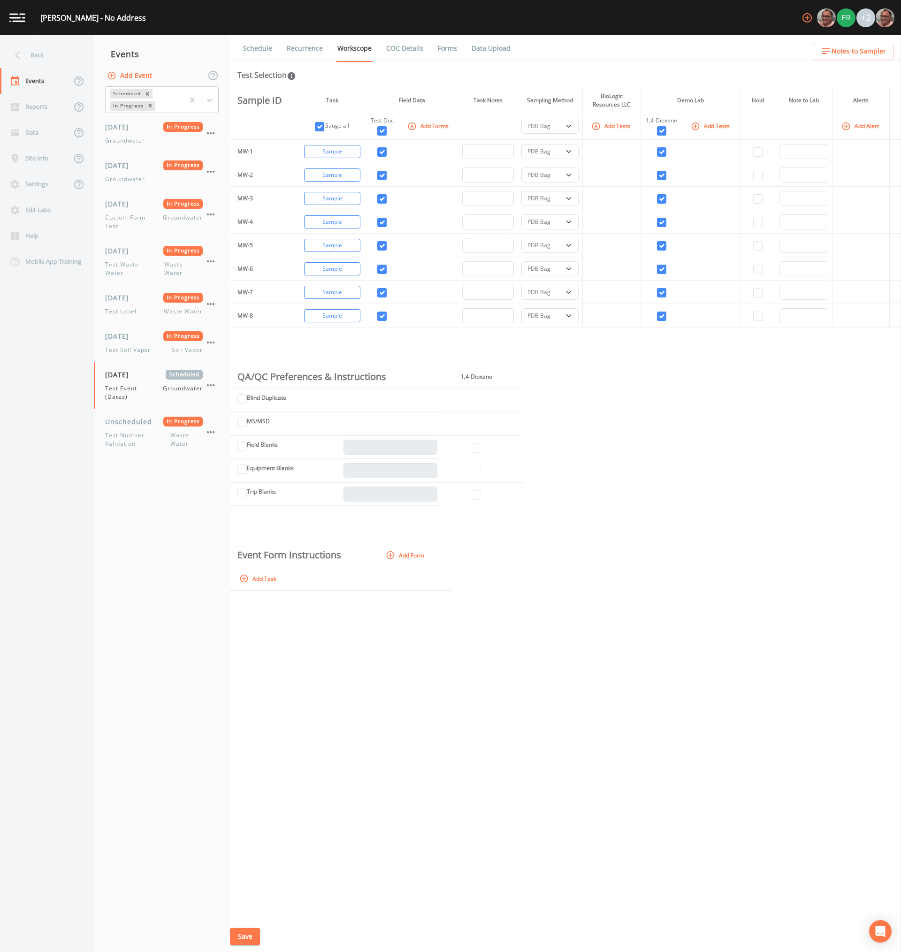
click at [267, 44] on link "Schedule" at bounding box center [258, 48] width 32 height 26
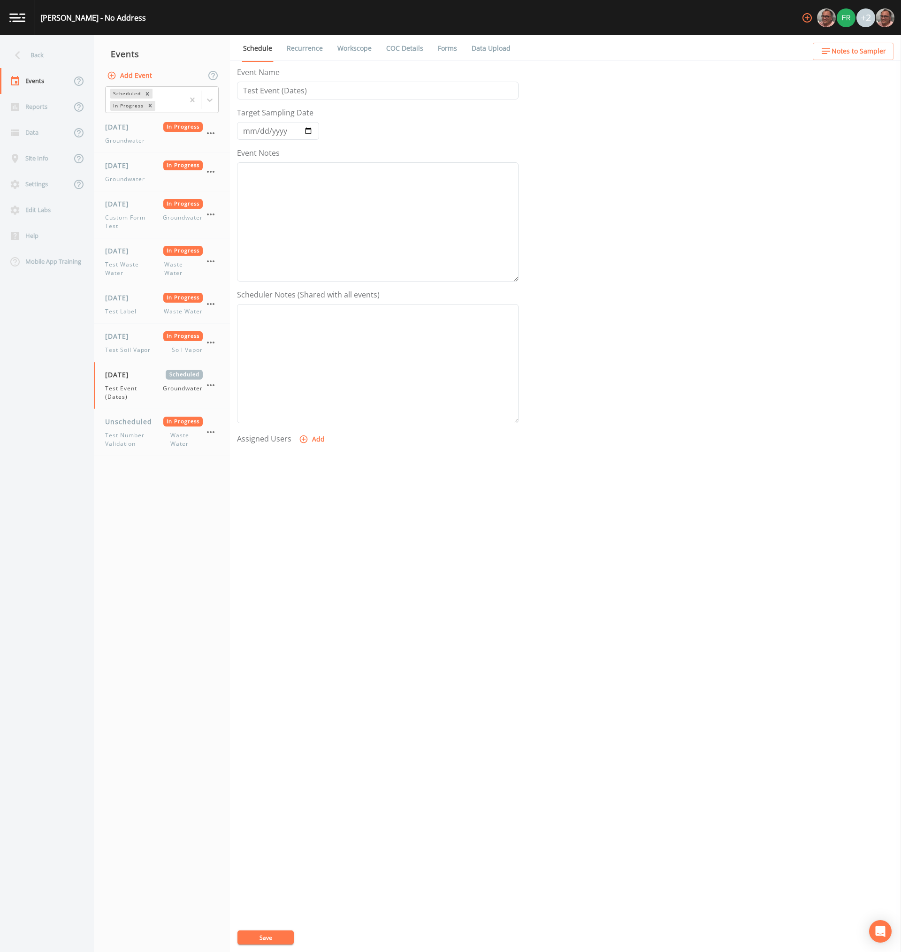
click at [486, 583] on div "Event Name Test Event (Dates) Target Sampling Date 2025-08-19 Event Notes Sched…" at bounding box center [569, 510] width 664 height 886
click at [382, 575] on div "Event Name Test Event (Dates) Target Sampling Date 2025-08-19 Event Notes Sched…" at bounding box center [569, 510] width 664 height 886
click at [358, 552] on div "Event Name Test Event (Dates) Target Sampling Date 2025-08-19 Event Notes Sched…" at bounding box center [569, 510] width 664 height 886
click at [350, 567] on div "Event Name Test Event (Dates) Target Sampling Date 2025-08-19 Event Notes Sched…" at bounding box center [569, 510] width 664 height 886
click at [204, 621] on nav "Events Add Event Scheduled In Progress 12/01/2023 In Progress Groundwater 12/01…" at bounding box center [162, 493] width 136 height 917
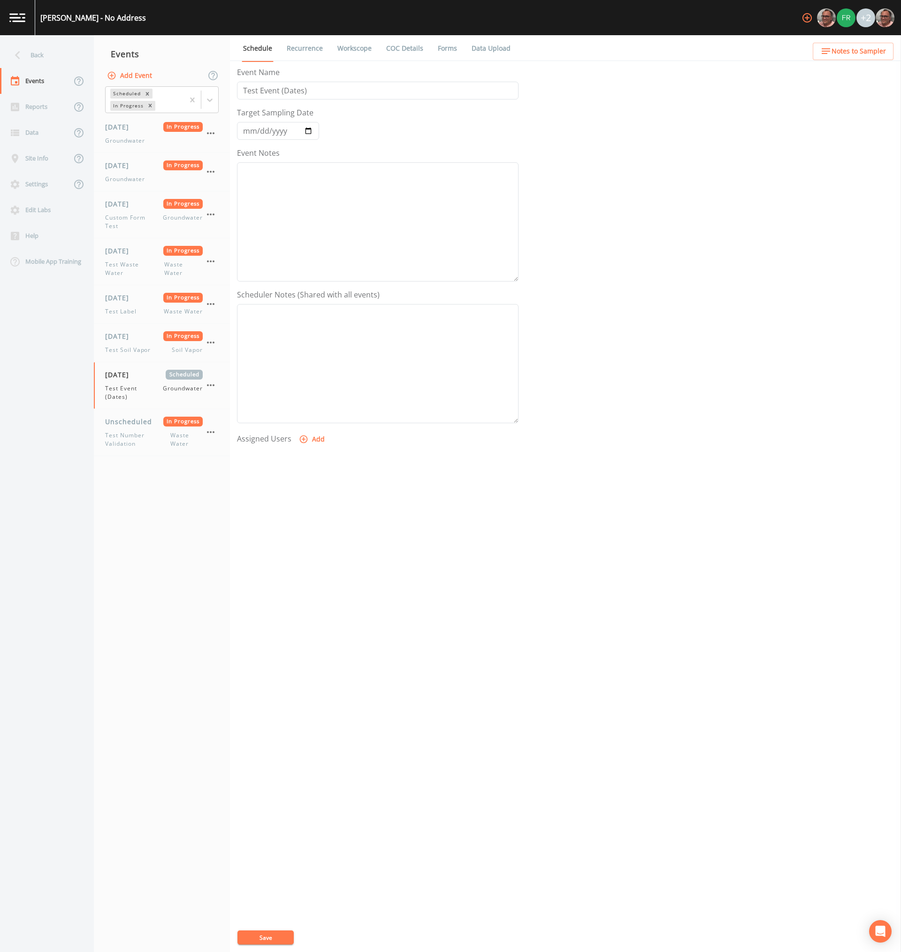
click at [317, 590] on div "Event Name Test Event (Dates) Target Sampling Date 2025-08-19 Event Notes Sched…" at bounding box center [569, 510] width 664 height 886
click at [450, 46] on link "Forms" at bounding box center [448, 48] width 22 height 26
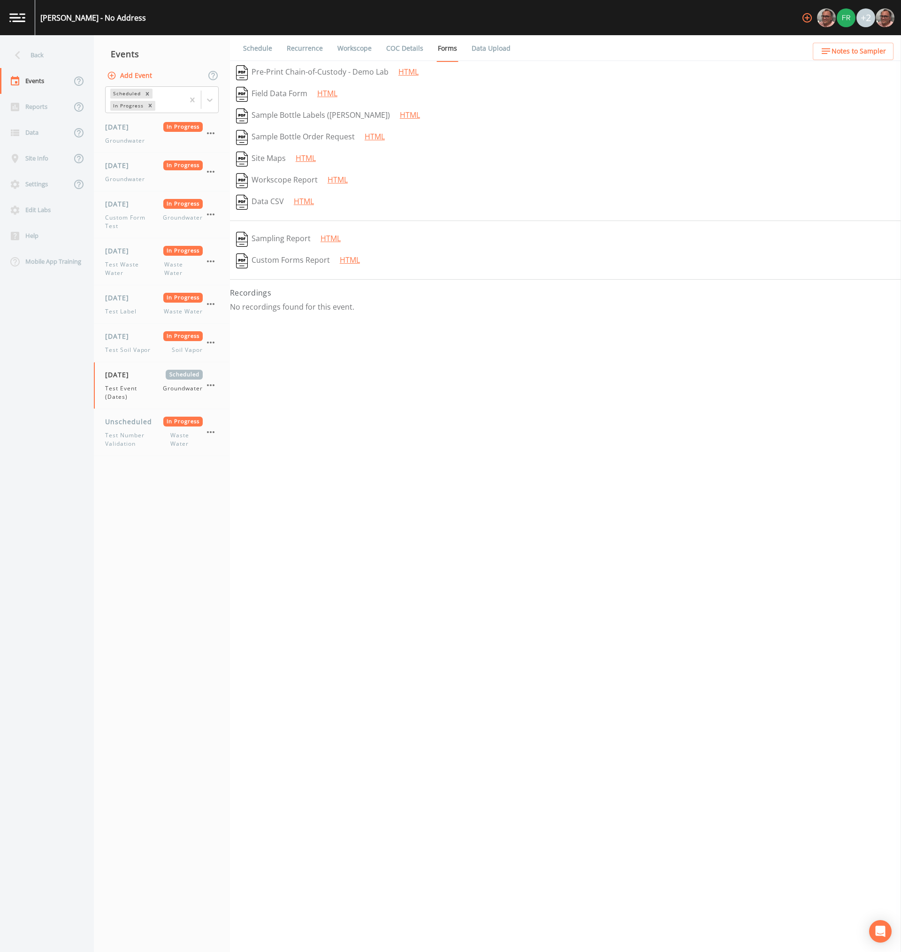
click at [356, 420] on div "Schedule Recurrence Workscope COC Details Forms Data Upload   Pre-Print Chain-o…" at bounding box center [565, 493] width 671 height 917
click at [254, 52] on link "Schedule" at bounding box center [258, 48] width 32 height 26
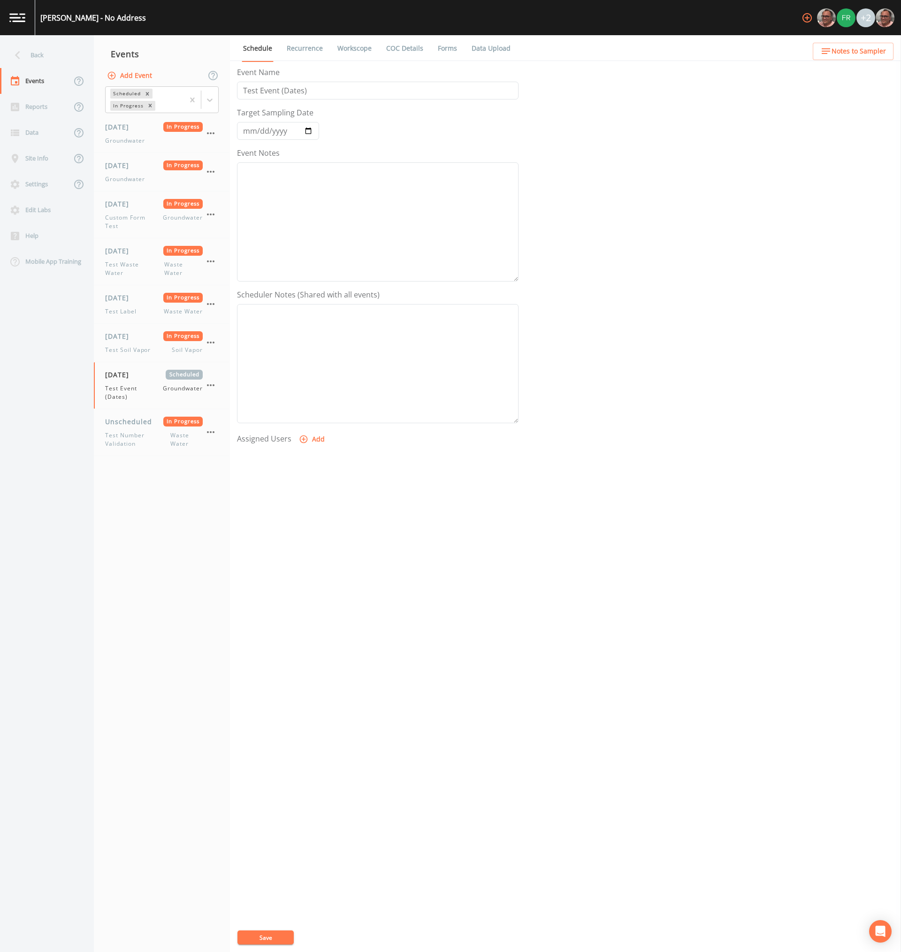
click at [287, 46] on link "Recurrence" at bounding box center [304, 48] width 39 height 26
click at [364, 50] on link "Workscope" at bounding box center [354, 48] width 37 height 26
select select "132d7689-3bb8-465b-98a9-744e7d509d8d"
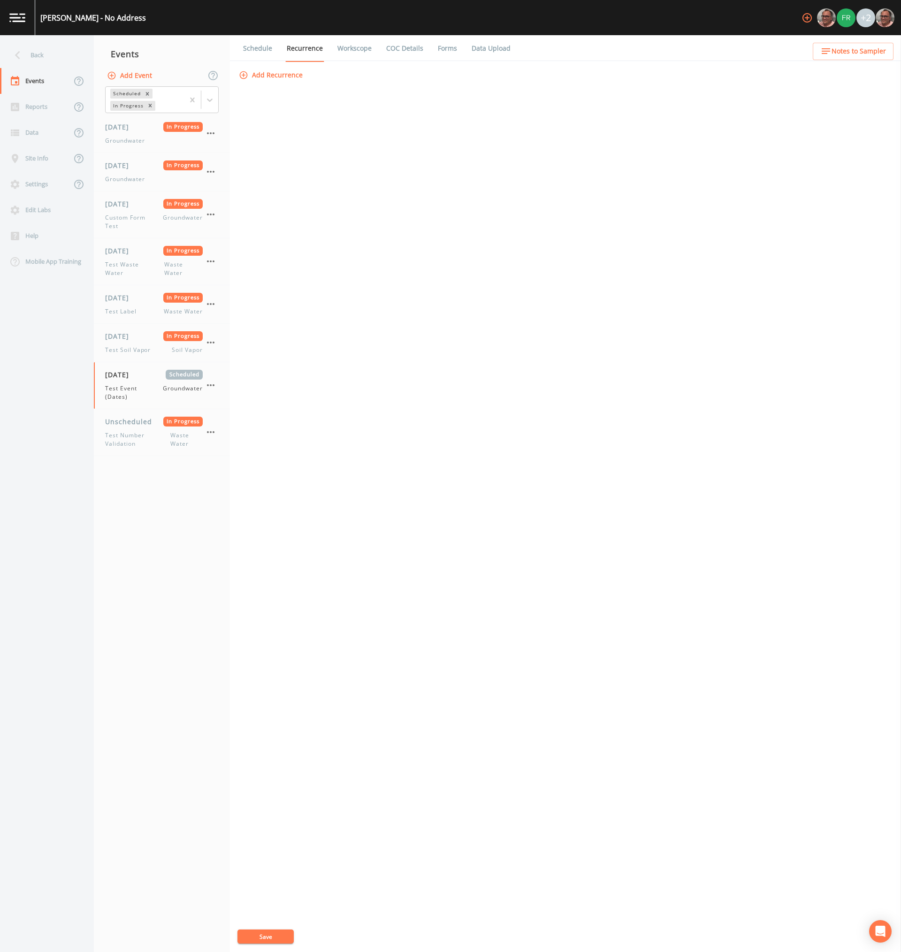
select select "132d7689-3bb8-465b-98a9-744e7d509d8d"
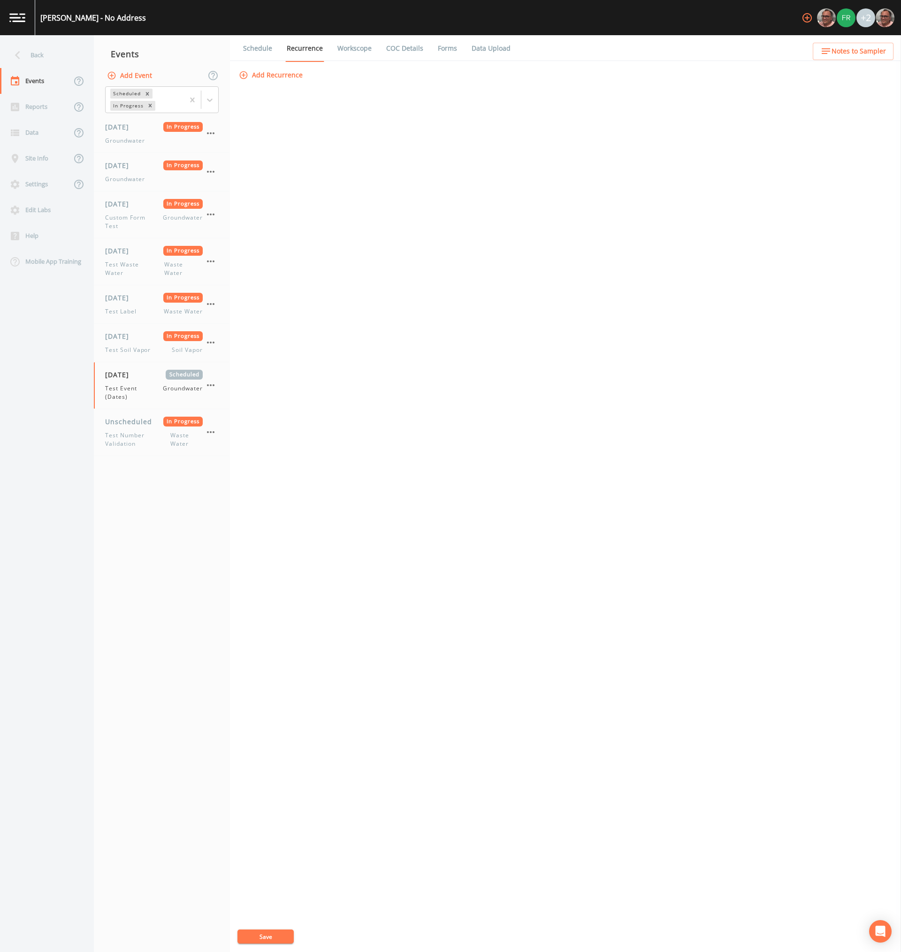
select select "132d7689-3bb8-465b-98a9-744e7d509d8d"
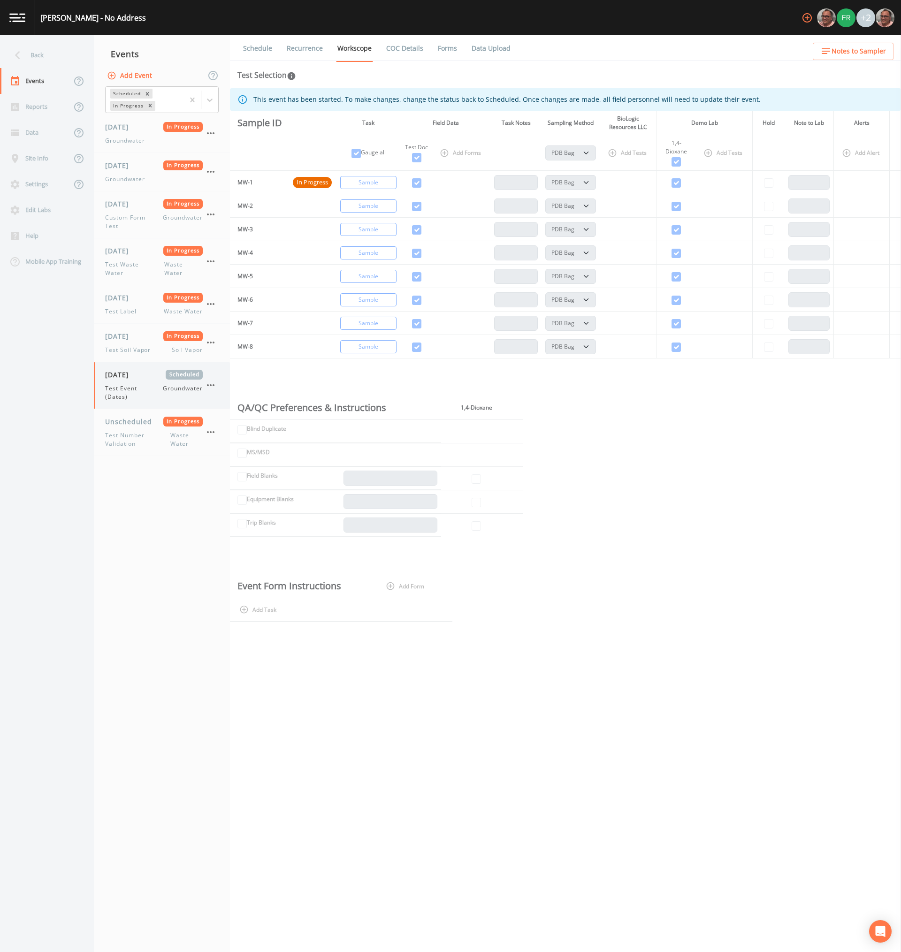
click at [133, 384] on span "Test Event (Dates)" at bounding box center [134, 392] width 58 height 17
select select "132d7689-3bb8-465b-98a9-744e7d509d8d"
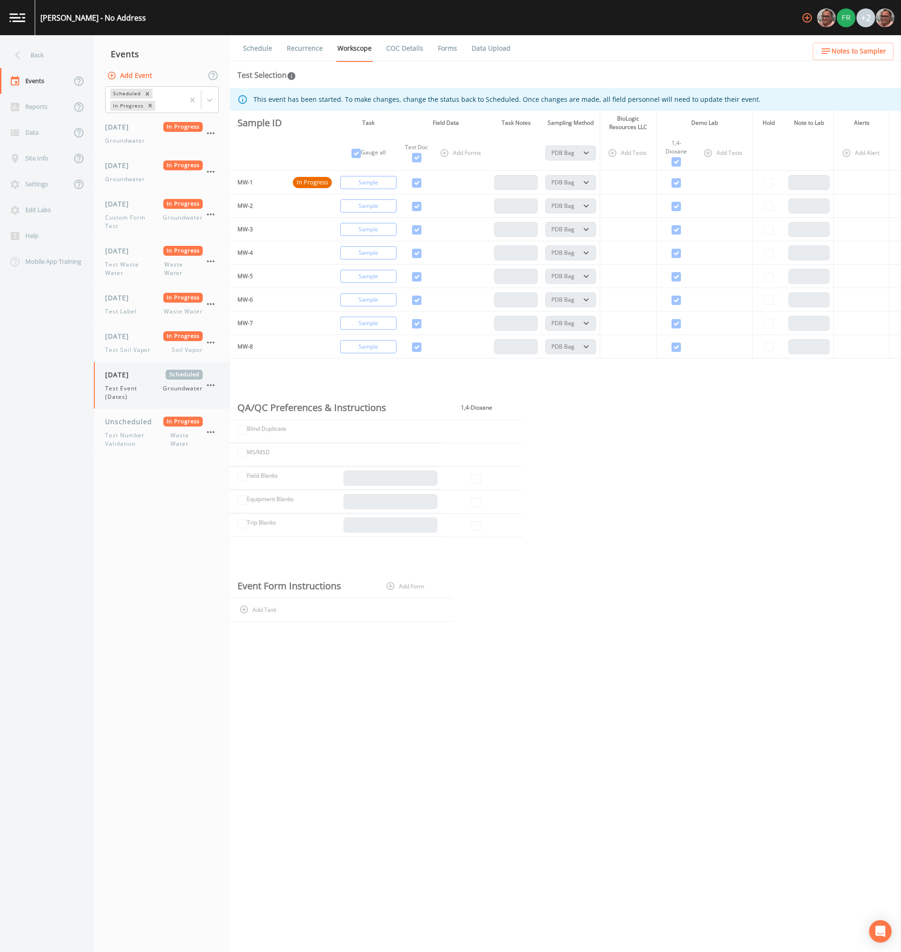
select select "132d7689-3bb8-465b-98a9-744e7d509d8d"
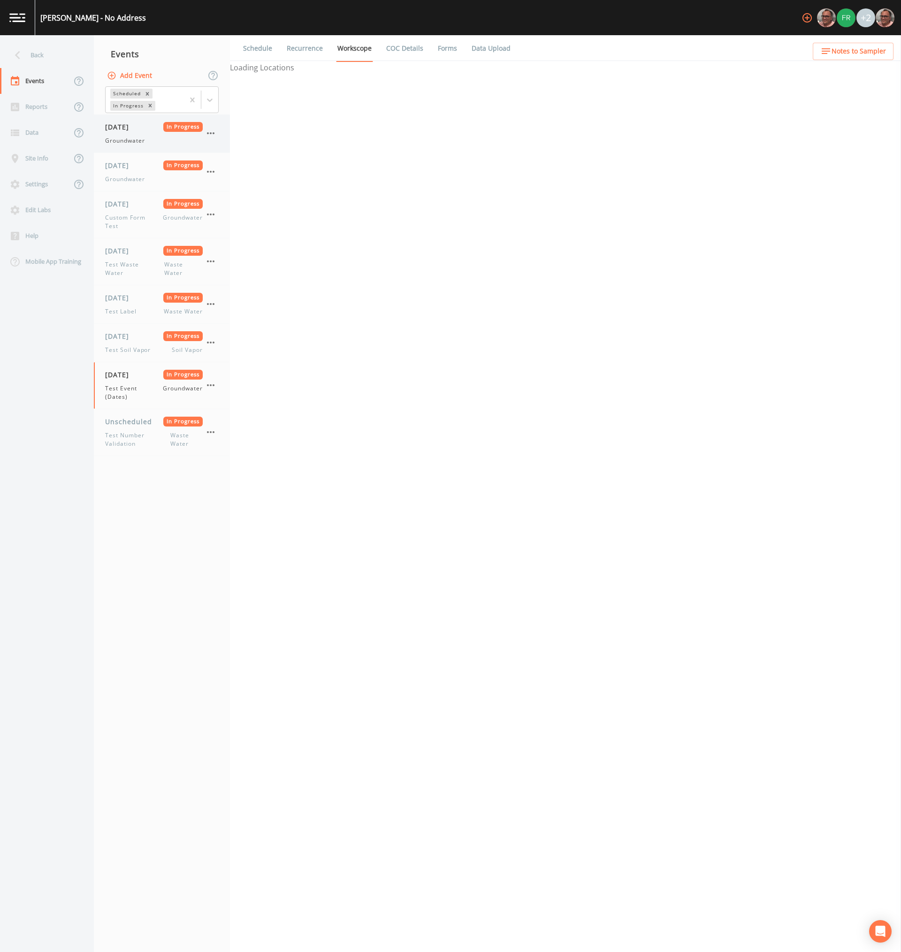
select select "132d7689-3bb8-465b-98a9-744e7d509d8d"
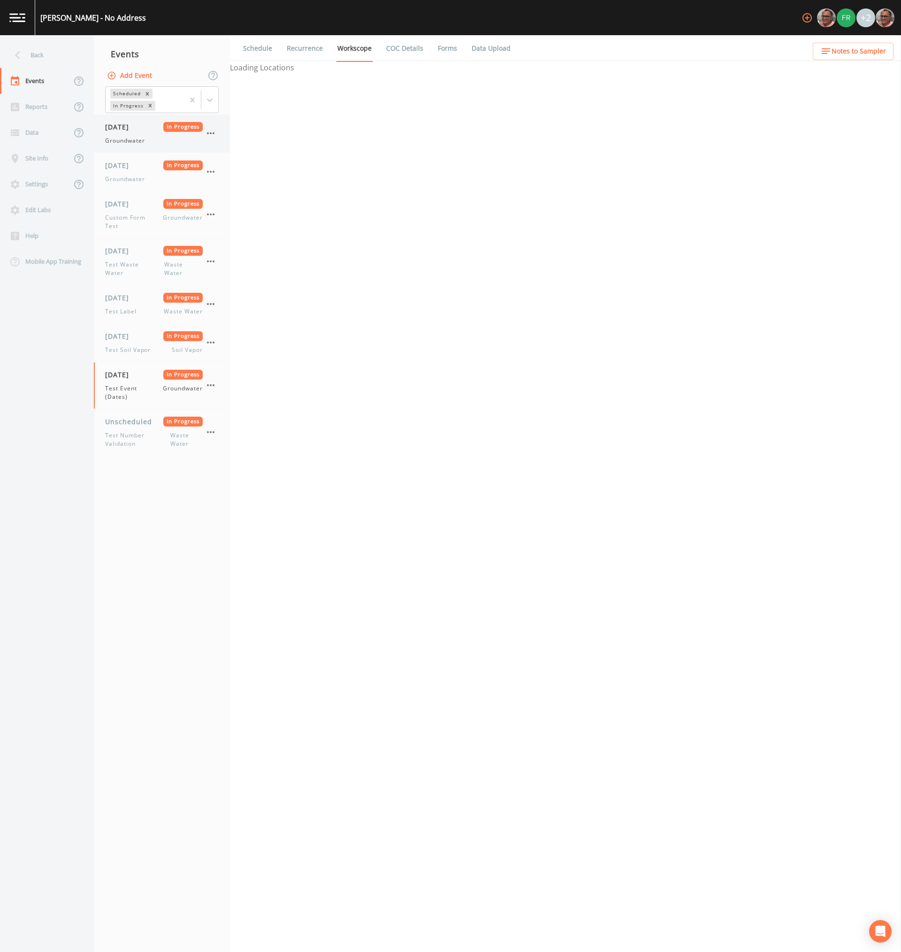
select select "132d7689-3bb8-465b-98a9-744e7d509d8d"
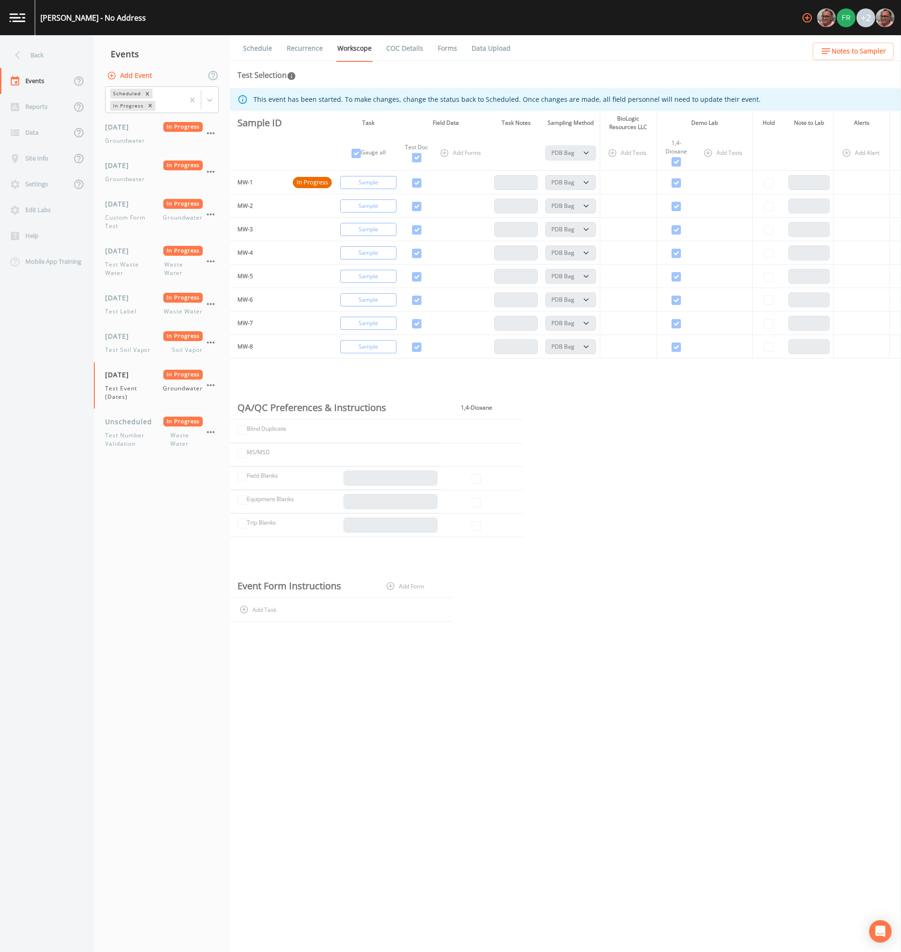
click at [199, 601] on nav "Events Add Event Scheduled In Progress 12/01/2023 In Progress Groundwater 12/01…" at bounding box center [162, 493] width 136 height 917
click at [130, 70] on button "Add Event" at bounding box center [130, 75] width 51 height 17
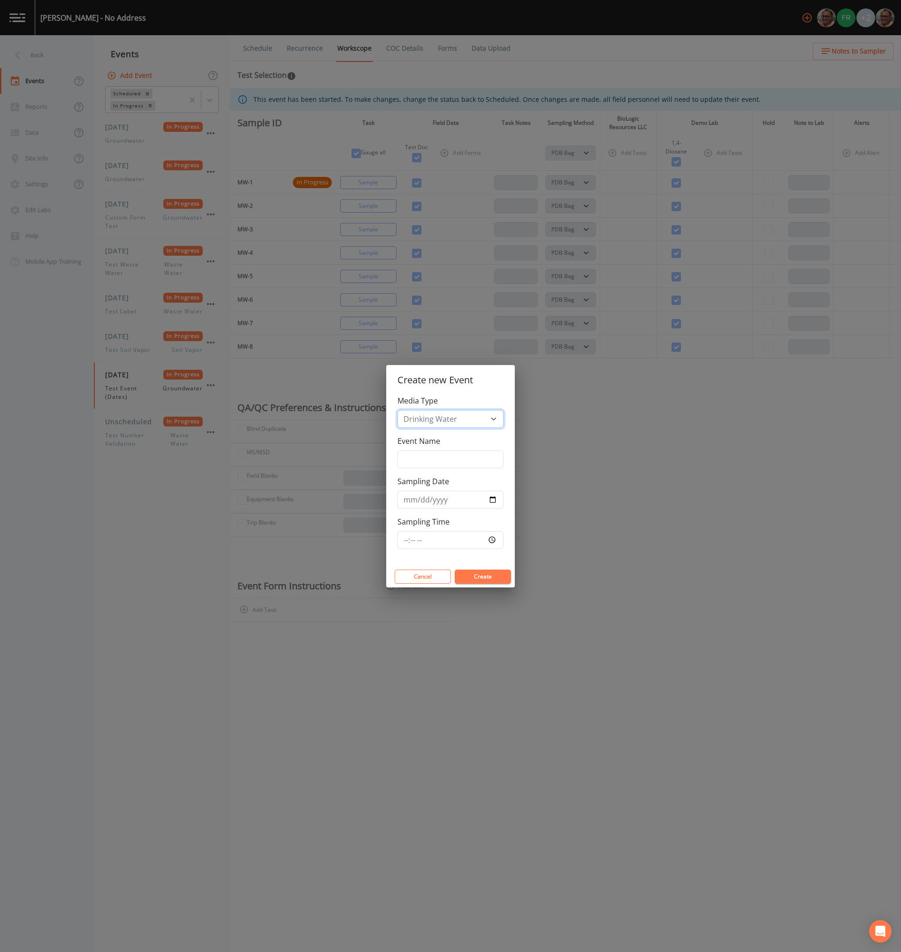
select select "ground_water"
click at [398, 428] on select "Drinking Water Groundwater Soil Vapor Waste Water" at bounding box center [451, 419] width 106 height 18
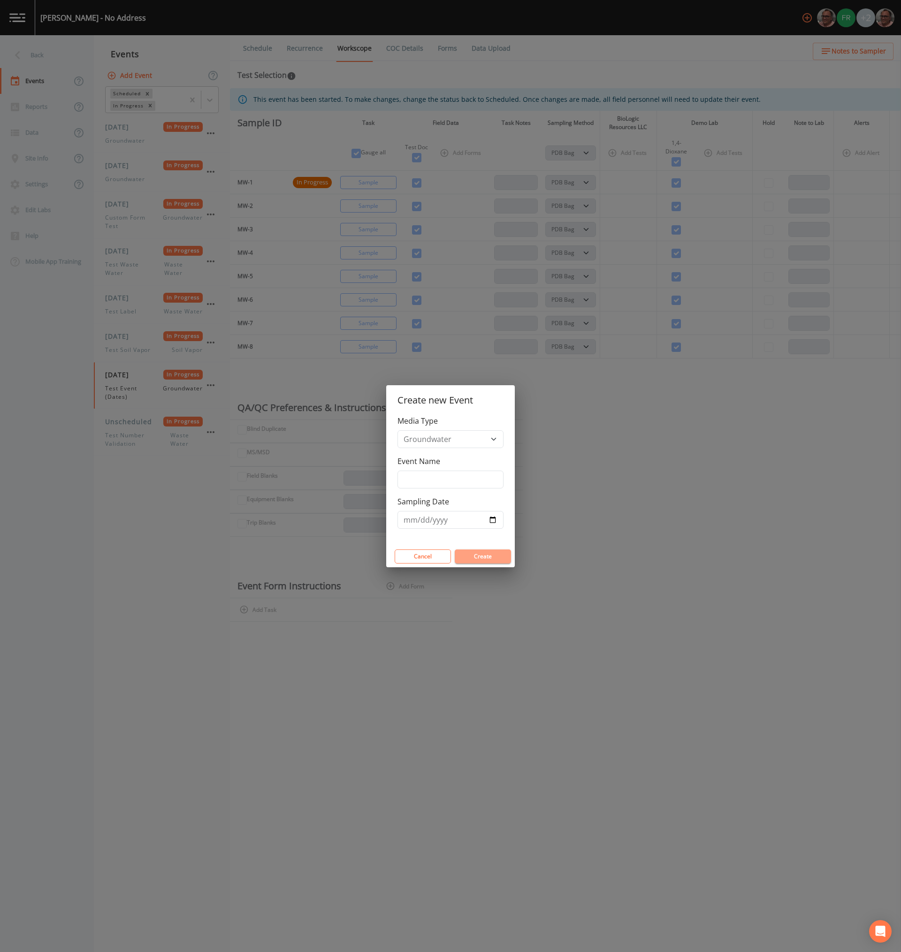
click at [488, 556] on button "Create" at bounding box center [483, 557] width 56 height 14
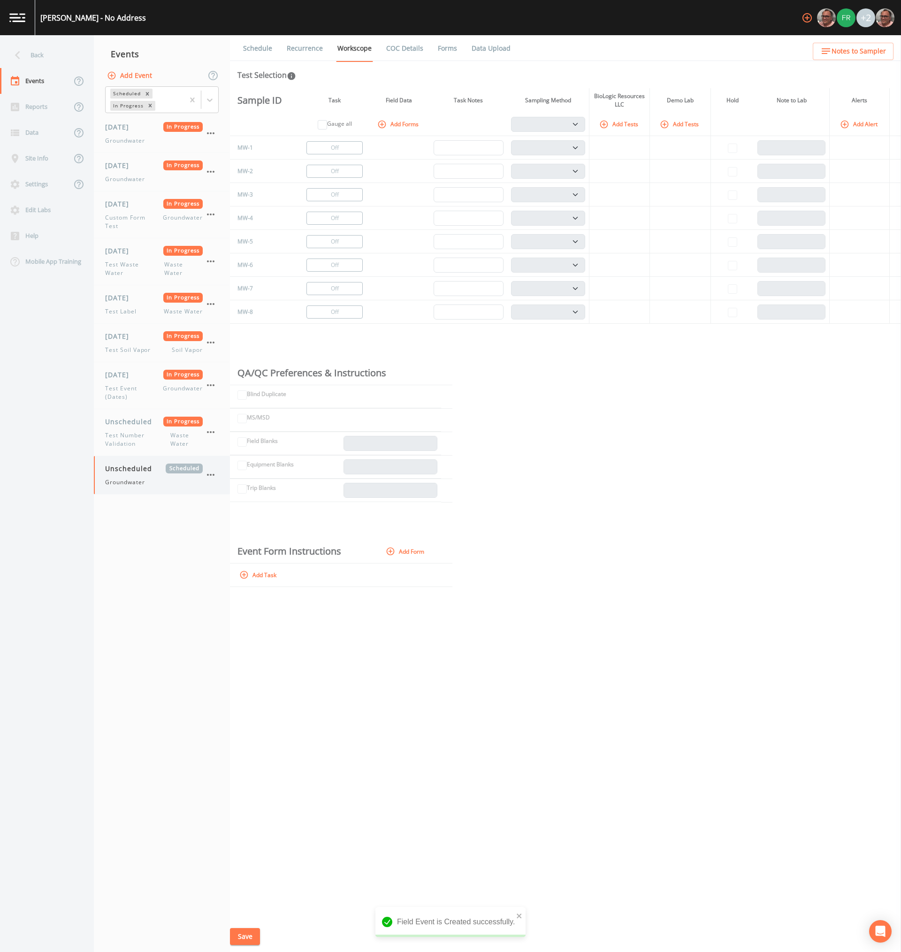
click at [144, 467] on div "Unscheduled Scheduled Groundwater" at bounding box center [154, 475] width 98 height 23
click at [401, 126] on button "Add Forms" at bounding box center [398, 123] width 47 height 15
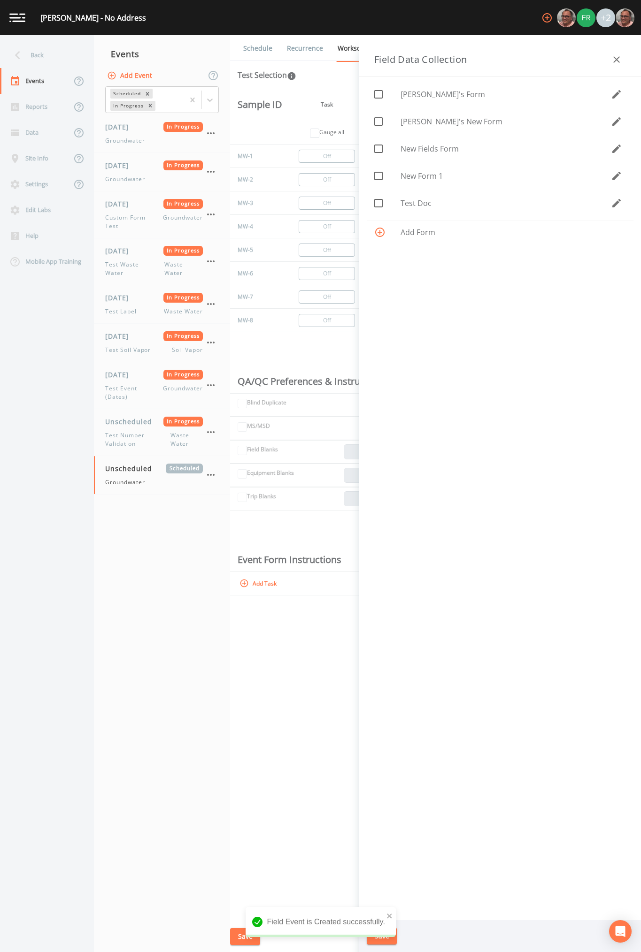
click at [418, 203] on span "Test Doc" at bounding box center [505, 203] width 210 height 11
checkbox input "true"
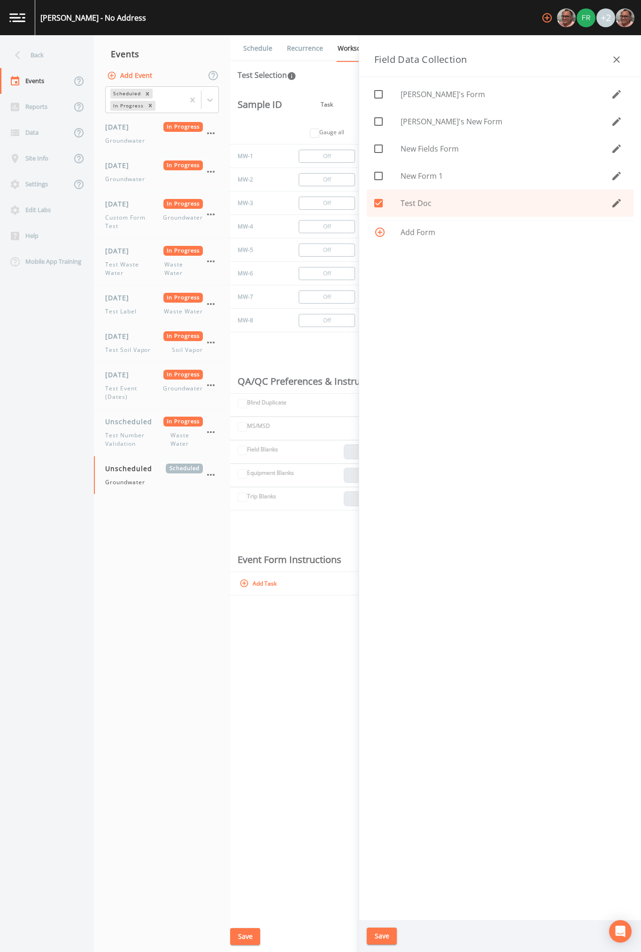
click at [421, 177] on span "New Form 1" at bounding box center [505, 175] width 210 height 11
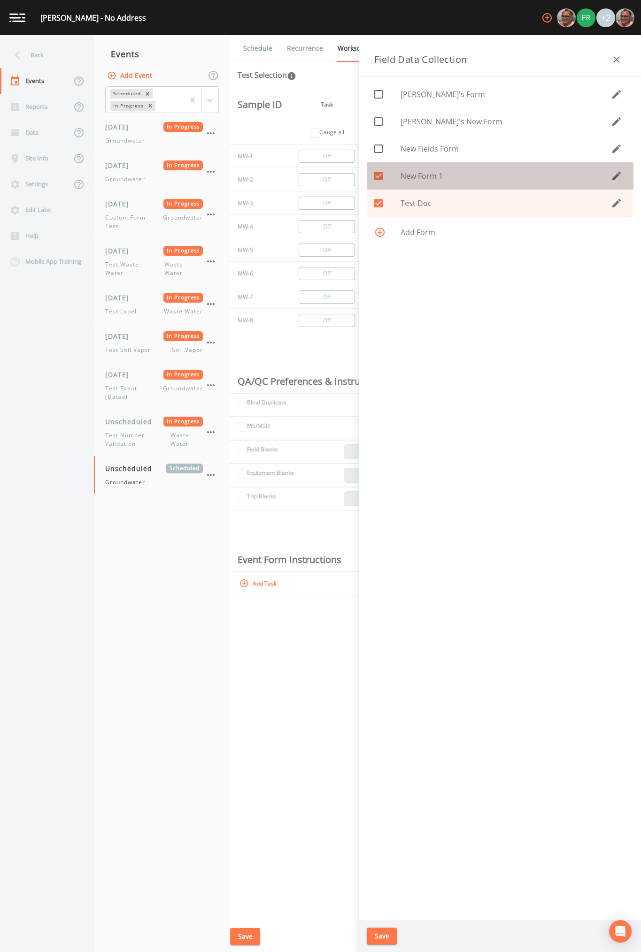
click at [419, 178] on span "New Form 1" at bounding box center [505, 175] width 210 height 11
checkbox input "false"
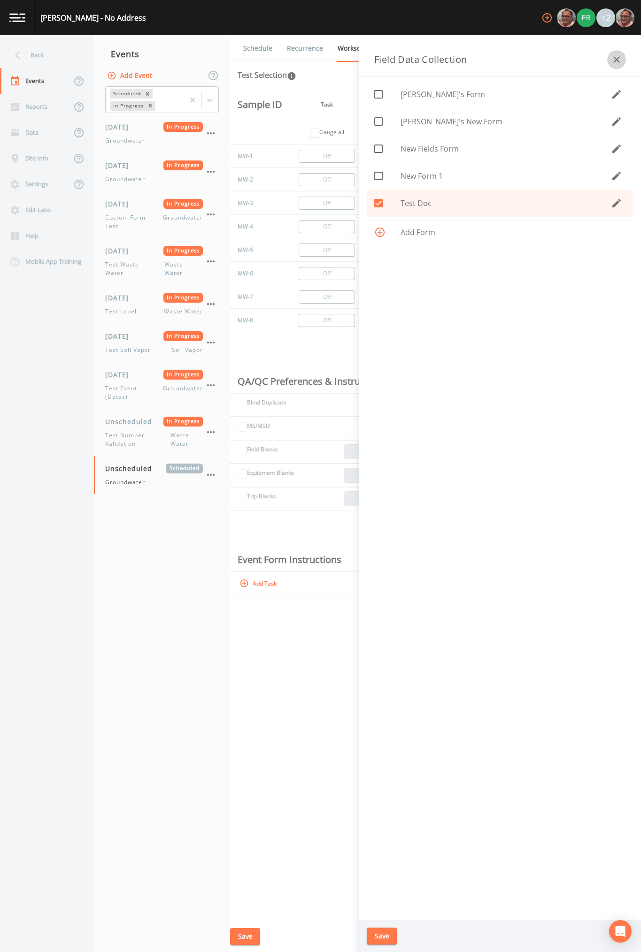
click at [613, 53] on button "button" at bounding box center [616, 59] width 19 height 19
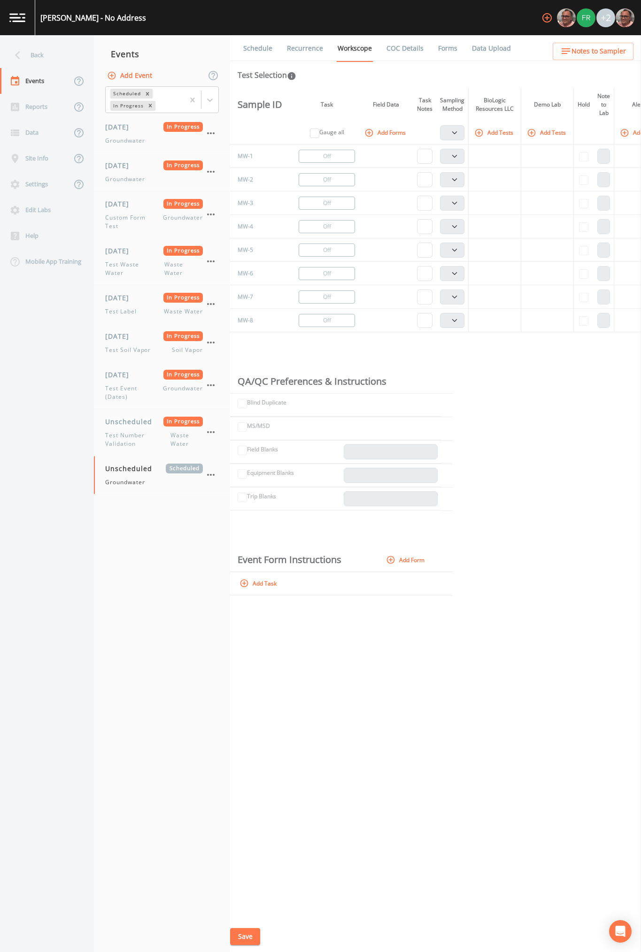
click at [391, 136] on button "Add Forms" at bounding box center [385, 132] width 47 height 15
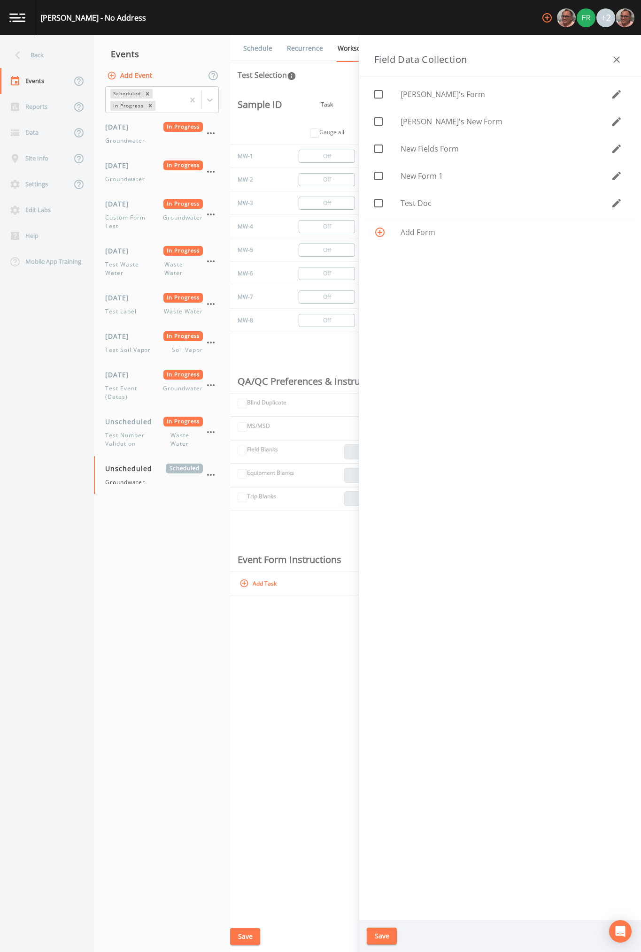
click at [416, 200] on span "Test Doc" at bounding box center [505, 203] width 210 height 11
checkbox input "true"
click at [613, 207] on icon "button" at bounding box center [616, 203] width 8 height 8
